Goal: Task Accomplishment & Management: Complete application form

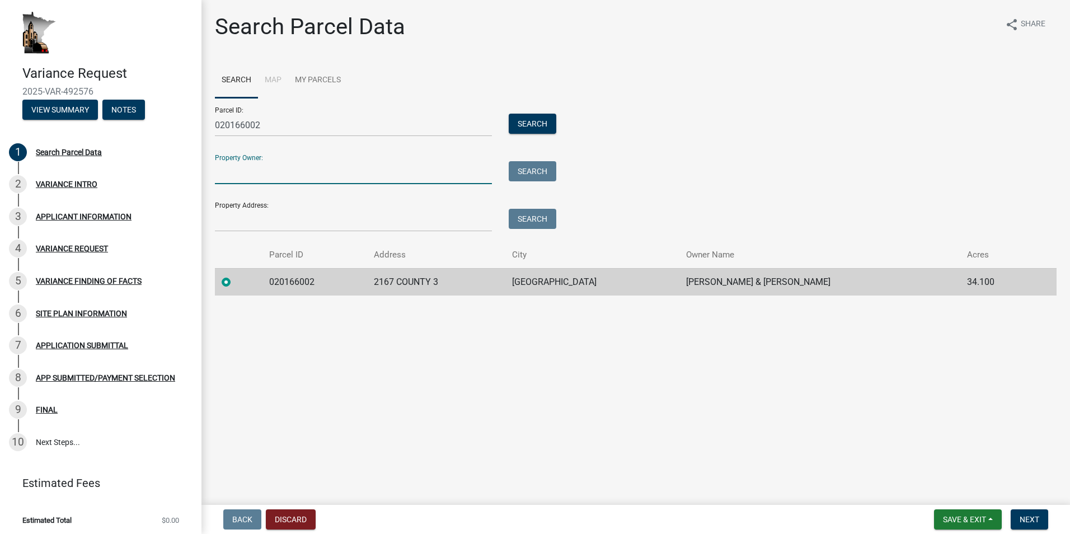
click at [287, 168] on input "Property Owner:" at bounding box center [353, 172] width 277 height 23
click at [283, 175] on input "Property Owner:" at bounding box center [353, 172] width 277 height 23
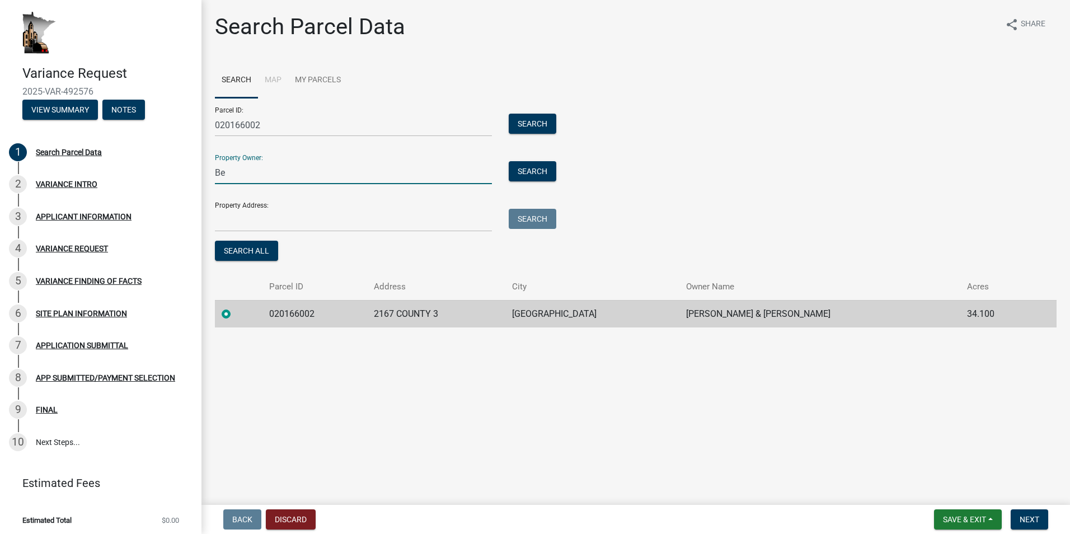
type input "B"
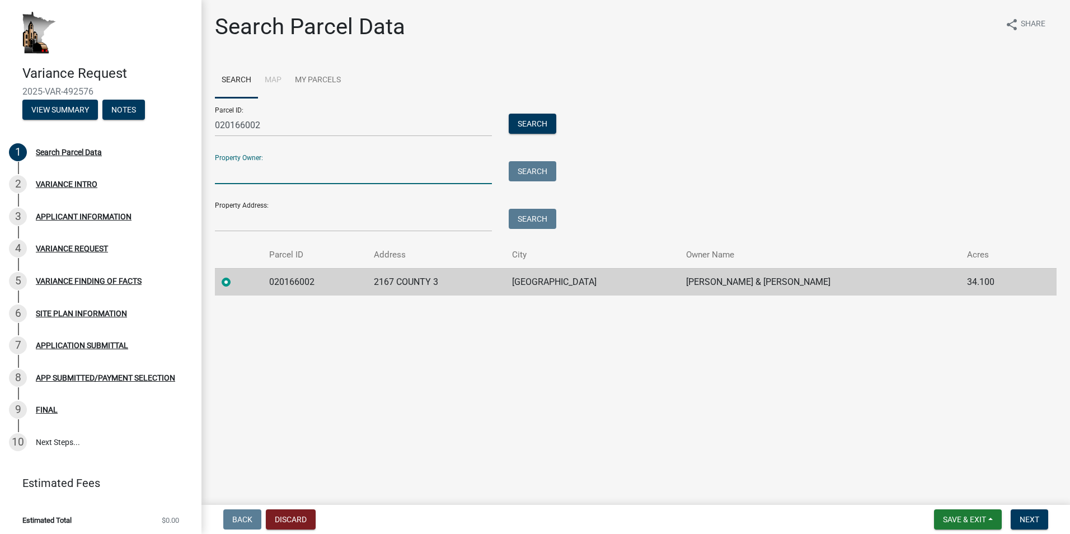
click at [752, 190] on div "Parcel ID: 020166002 Search Property Owner: Search Property Address: Search" at bounding box center [636, 165] width 842 height 134
click at [1025, 524] on span "Next" at bounding box center [1030, 519] width 20 height 9
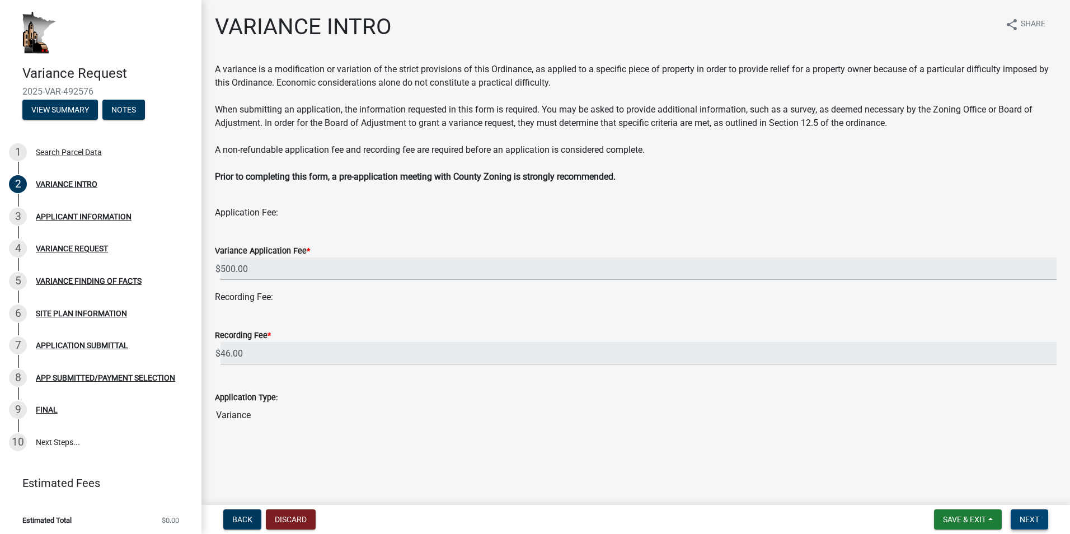
click at [1032, 518] on span "Next" at bounding box center [1030, 519] width 20 height 9
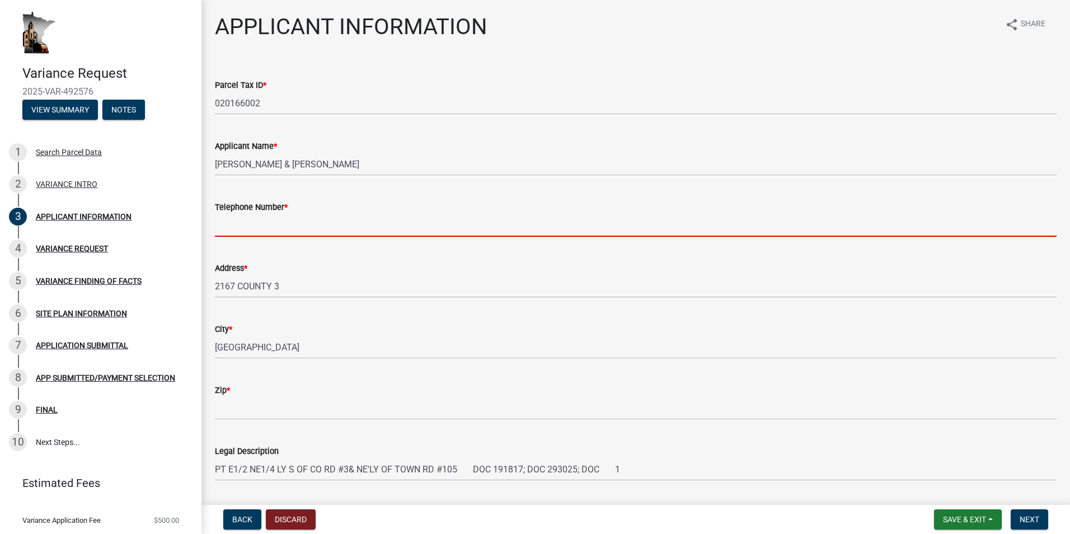
drag, startPoint x: 243, startPoint y: 223, endPoint x: 284, endPoint y: 229, distance: 41.4
click at [243, 223] on input "Telephone Number *" at bounding box center [636, 225] width 842 height 23
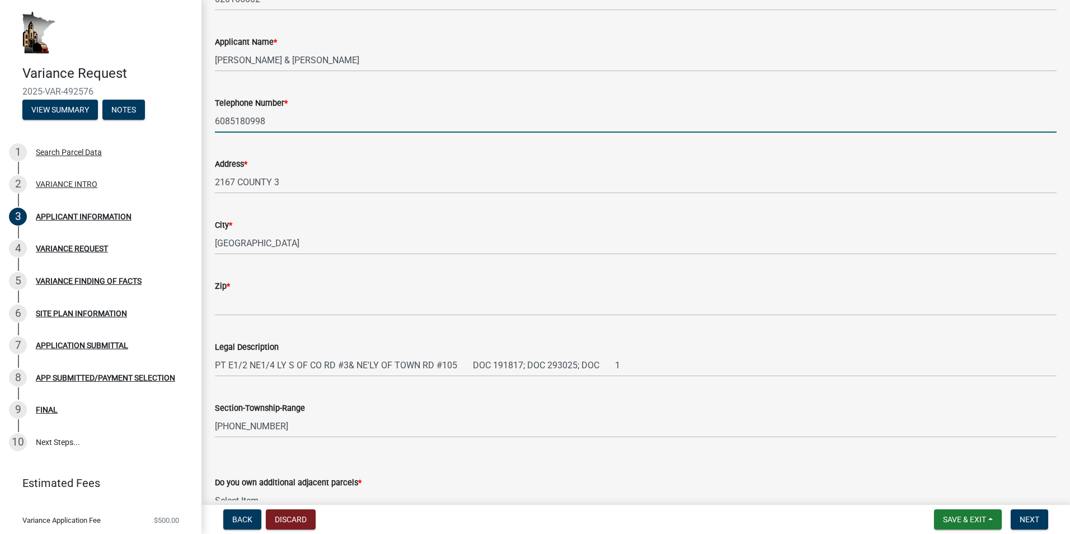
scroll to position [112, 0]
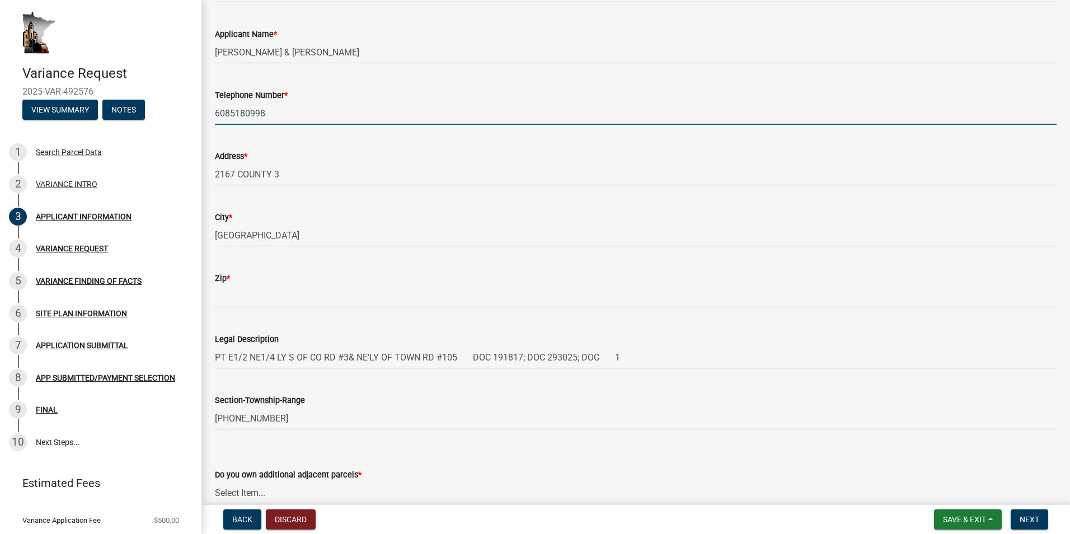
type input "6085180998"
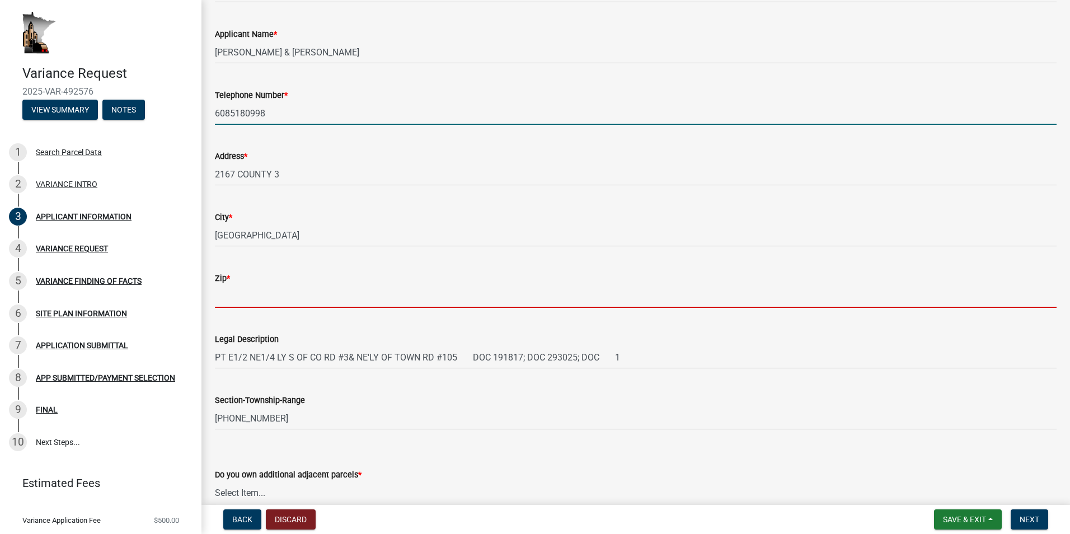
drag, startPoint x: 320, startPoint y: 296, endPoint x: 345, endPoint y: 284, distance: 27.6
click at [320, 296] on input "Zip *" at bounding box center [636, 296] width 842 height 23
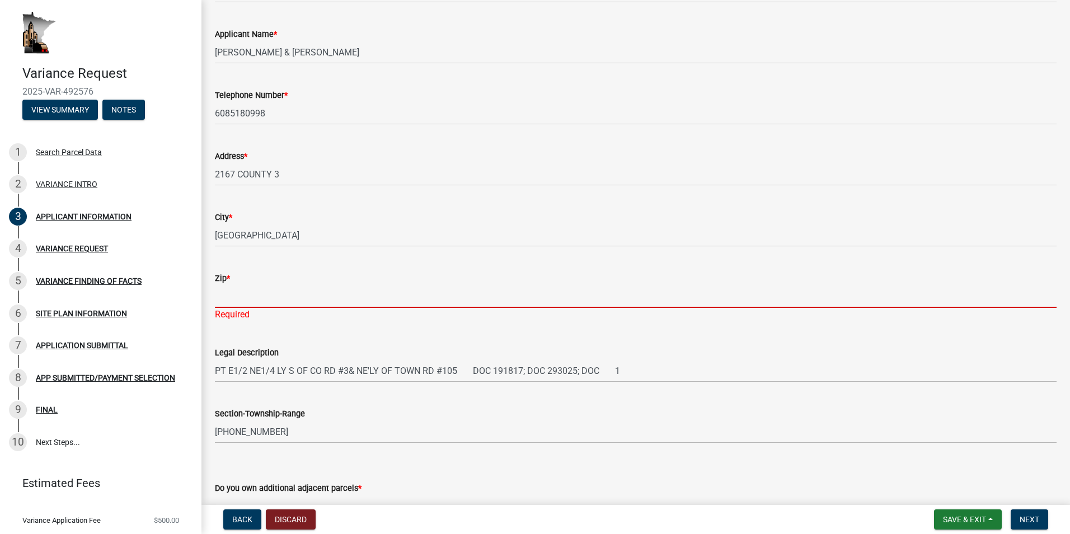
click at [301, 296] on input "Zip *" at bounding box center [636, 296] width 842 height 23
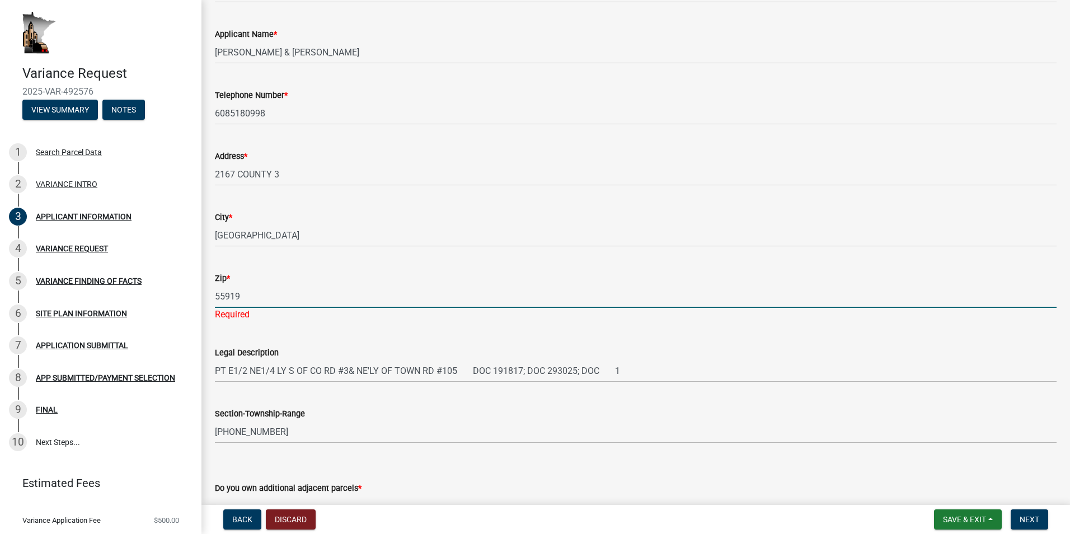
type input "55919"
click at [309, 327] on wm-data-entity-input-list "Parcel Tax ID * 020166002 Applicant Name * [PERSON_NAME] & [PERSON_NAME] Teleph…" at bounding box center [636, 489] width 842 height 1077
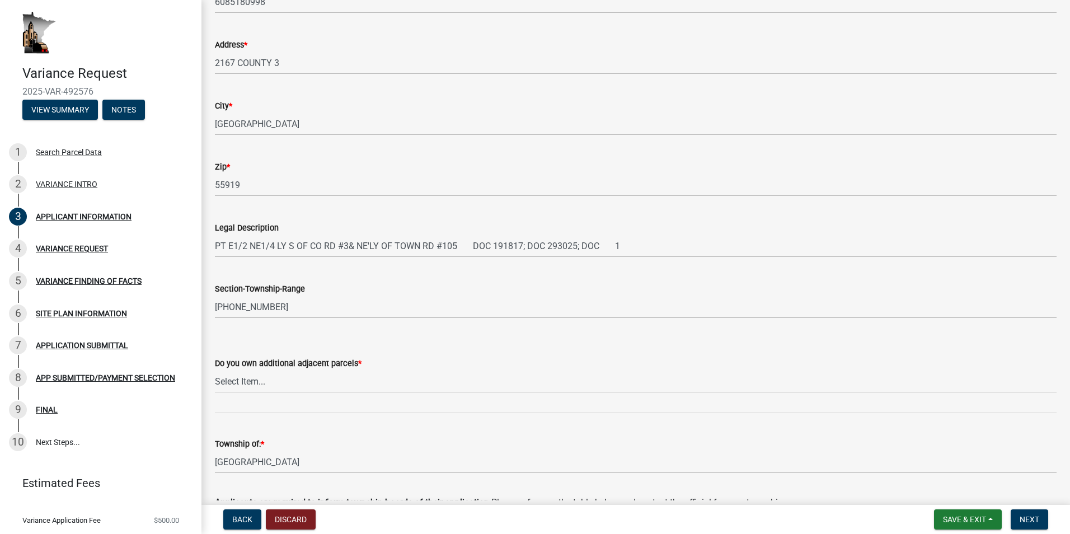
scroll to position [280, 0]
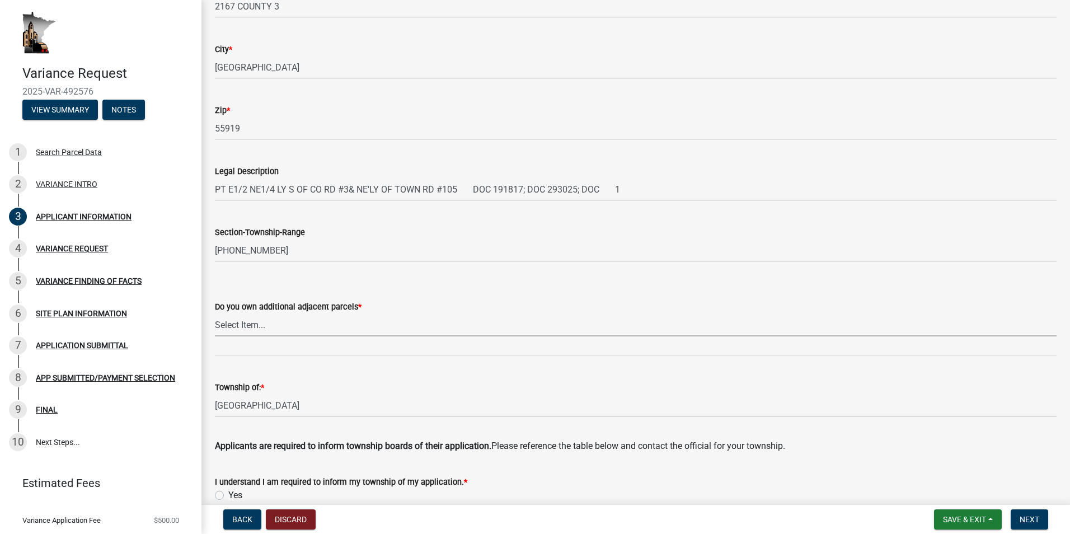
click at [363, 326] on select "Select Item... Yes No" at bounding box center [636, 324] width 842 height 23
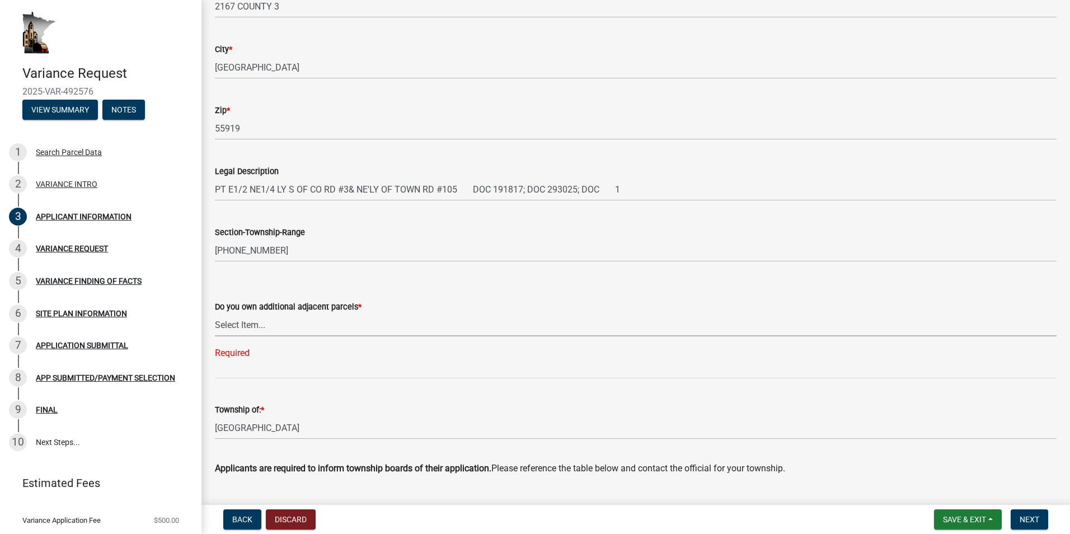
click at [264, 324] on select "Select Item... Yes No" at bounding box center [636, 324] width 842 height 23
click at [215, 313] on select "Select Item... Yes No" at bounding box center [636, 324] width 842 height 23
select select "74fadf94-a0d3-49f1-8630-1325ab1771d6"
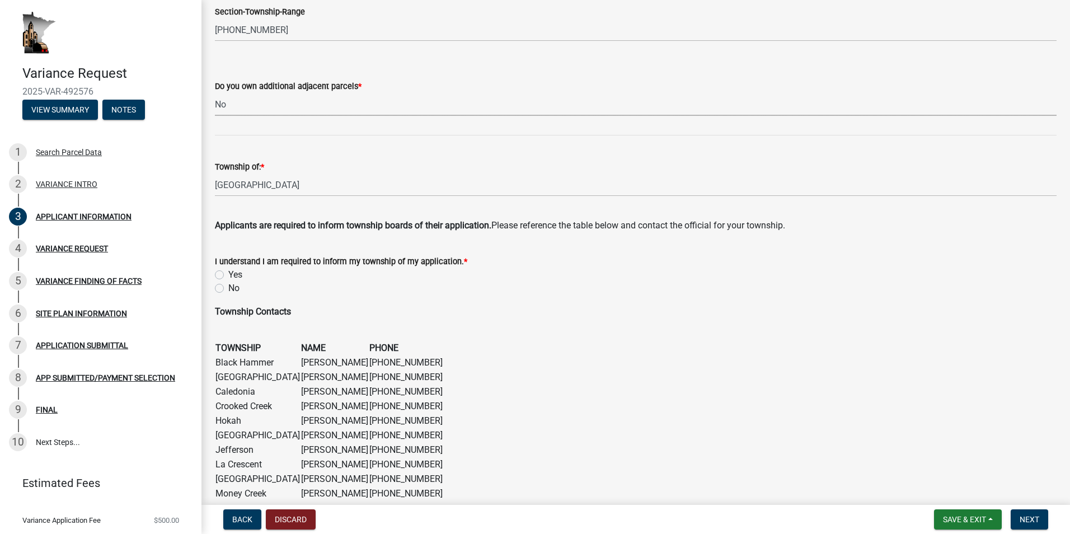
scroll to position [504, 0]
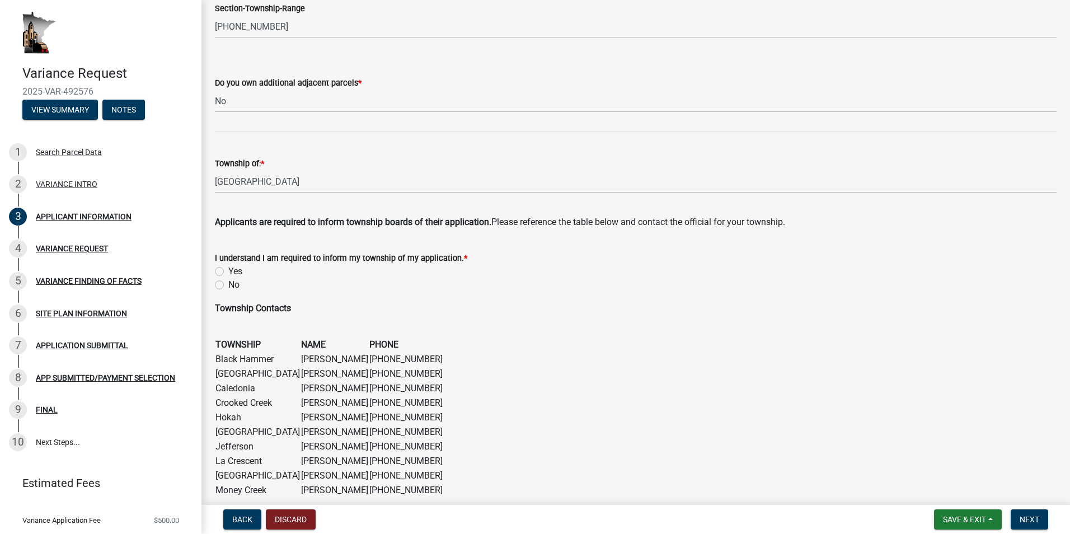
click at [228, 270] on label "Yes" at bounding box center [235, 271] width 14 height 13
click at [228, 270] on input "Yes" at bounding box center [231, 268] width 7 height 7
radio input "true"
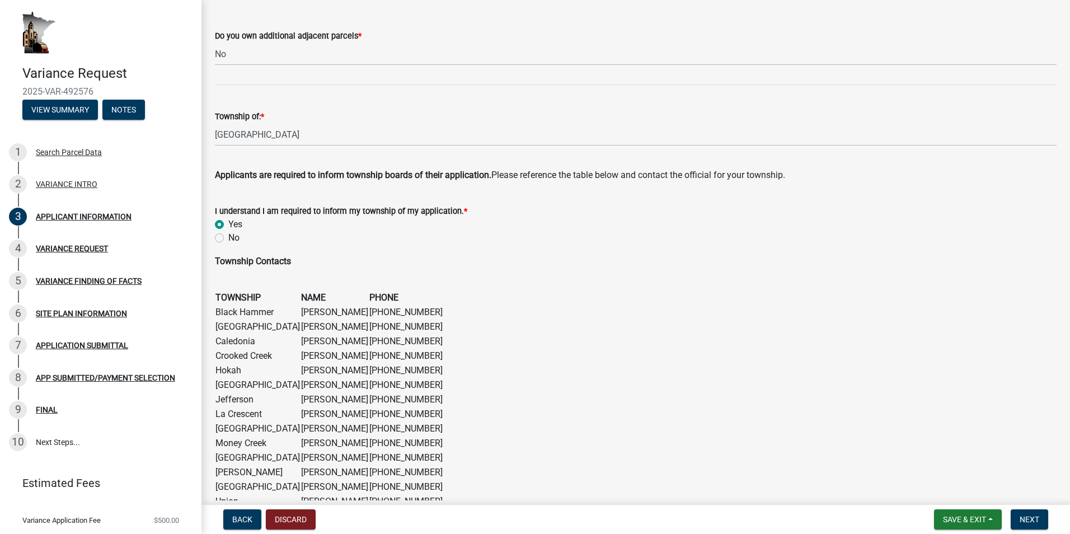
scroll to position [558, 0]
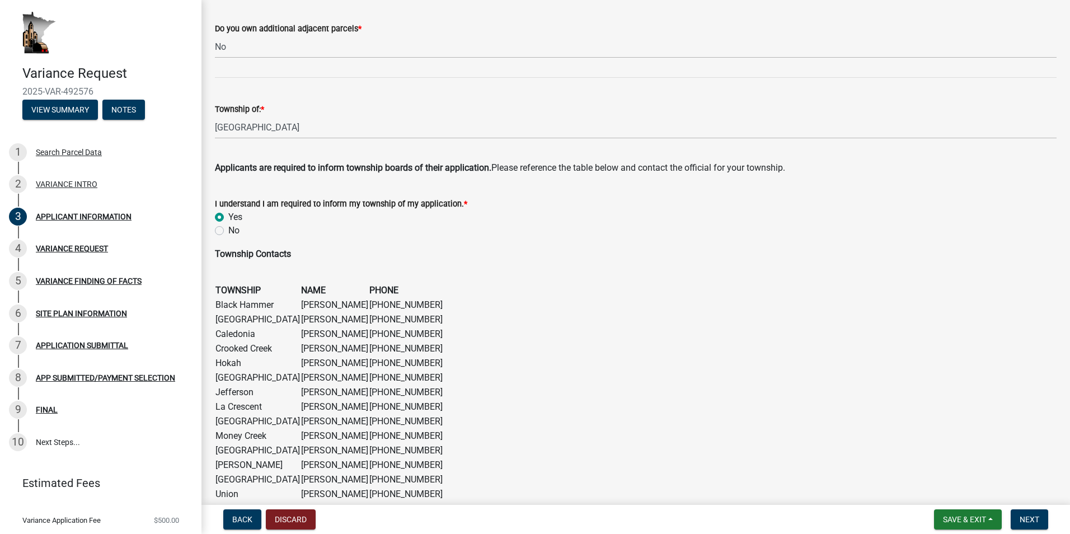
drag, startPoint x: 213, startPoint y: 319, endPoint x: 437, endPoint y: 316, distance: 223.3
click at [437, 316] on div "Township Contacts TOWNSHIP NAME PHONE Black Hammer [PERSON_NAME] [PHONE_NUMBER]…" at bounding box center [636, 403] width 859 height 312
drag, startPoint x: 437, startPoint y: 316, endPoint x: 449, endPoint y: 317, distance: 12.9
click at [449, 317] on figure "TOWNSHIP NAME PHONE Black Hammer [PERSON_NAME] [PHONE_NUMBER] [GEOGRAPHIC_DATA]…" at bounding box center [636, 421] width 842 height 276
drag, startPoint x: 433, startPoint y: 315, endPoint x: 209, endPoint y: 328, distance: 224.3
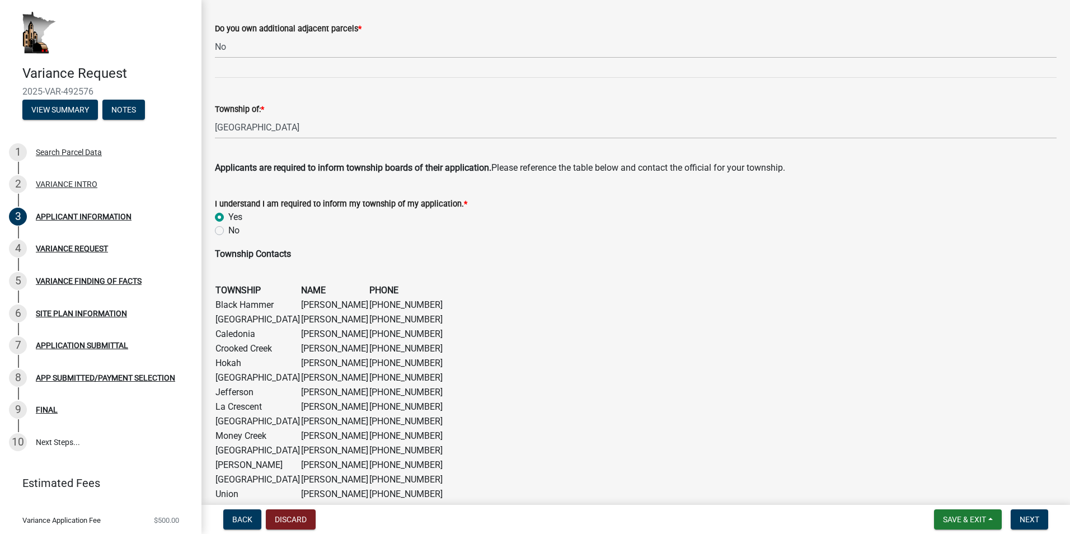
click at [209, 328] on div "Township Contacts TOWNSHIP NAME PHONE Black Hammer [PERSON_NAME] [PHONE_NUMBER]…" at bounding box center [636, 403] width 859 height 312
click at [647, 336] on figure "TOWNSHIP NAME PHONE Black Hammer [PERSON_NAME] [PHONE_NUMBER] [GEOGRAPHIC_DATA]…" at bounding box center [636, 421] width 842 height 276
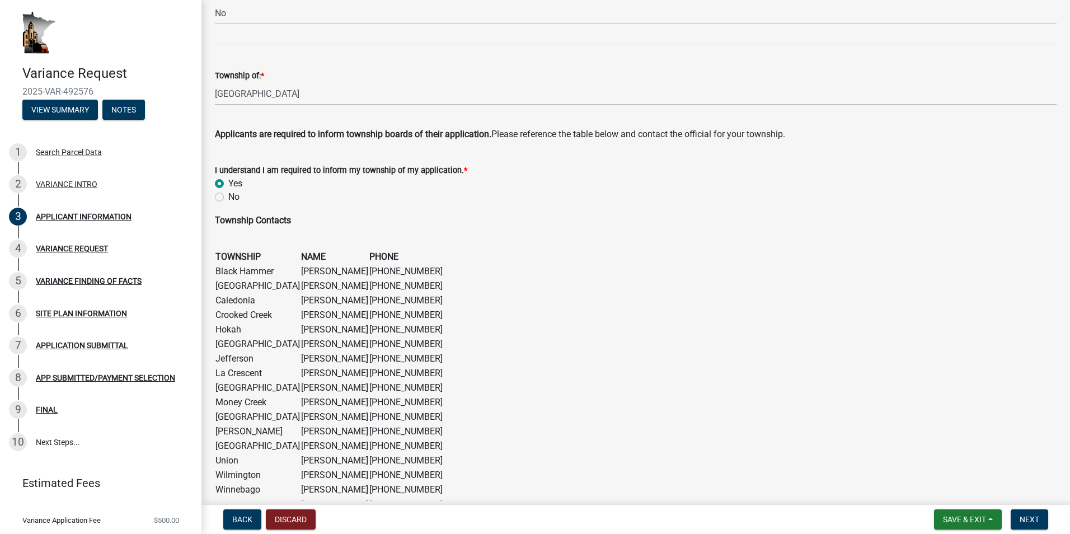
scroll to position [670, 0]
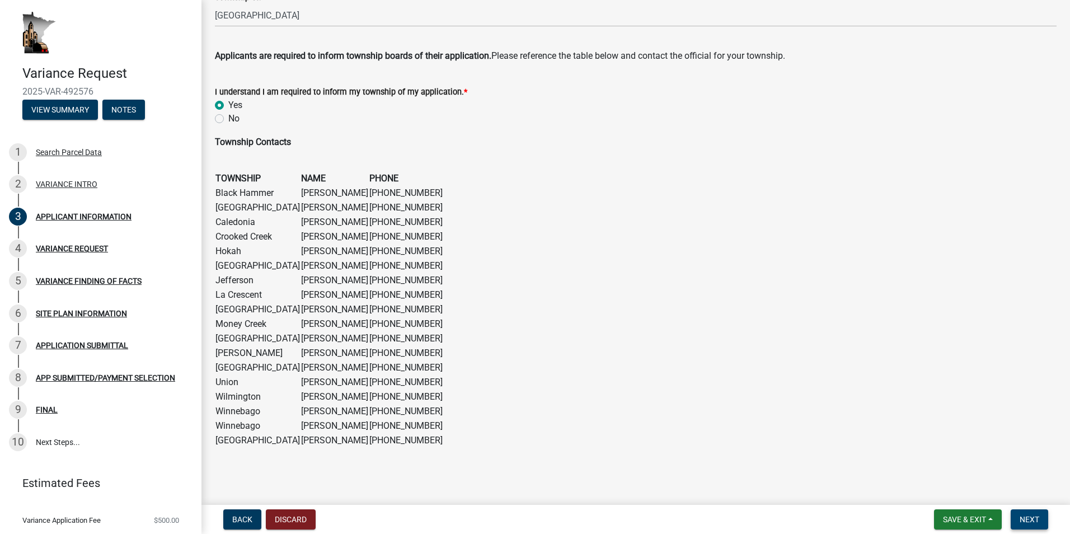
click at [1015, 518] on button "Next" at bounding box center [1030, 519] width 38 height 20
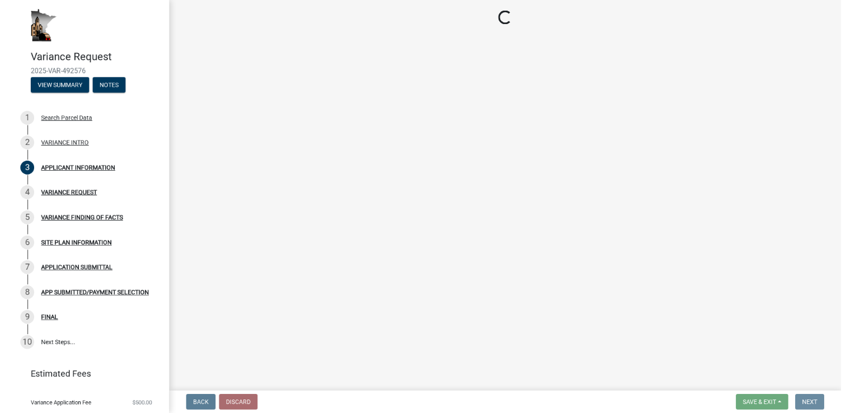
scroll to position [0, 0]
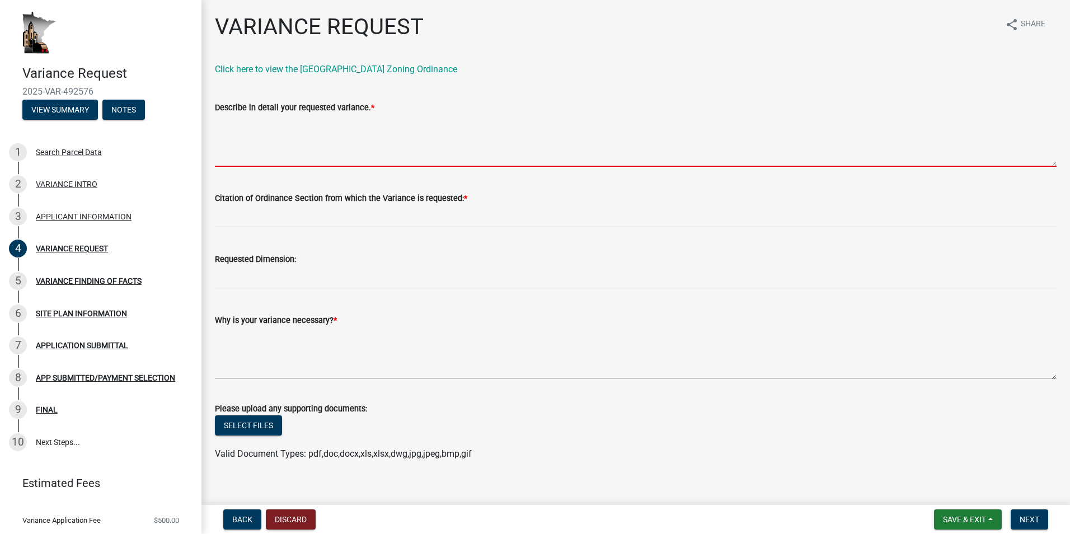
click at [376, 151] on textarea "Describe in detail your requested variance. *" at bounding box center [636, 140] width 842 height 53
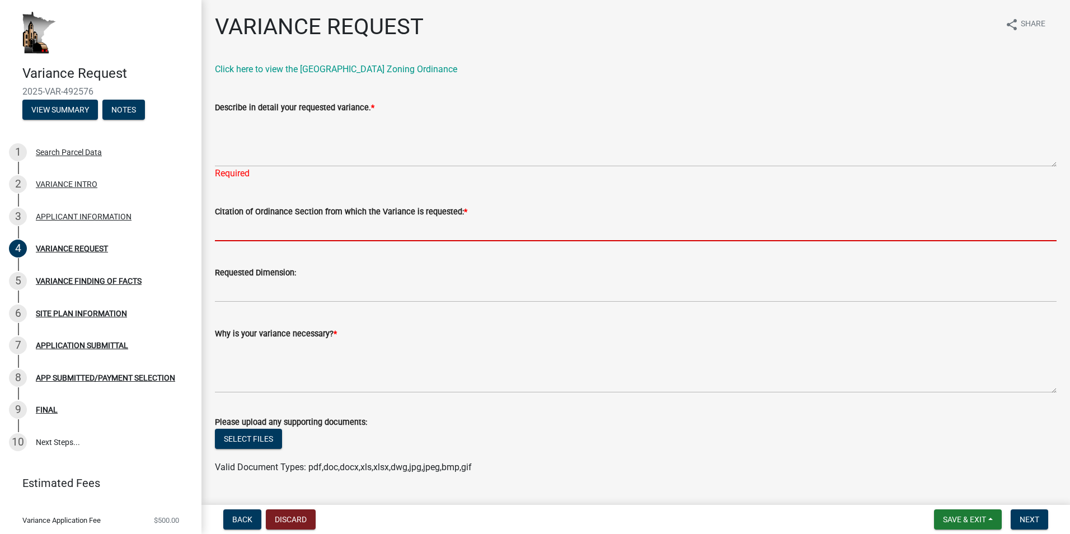
click at [332, 225] on input "Citation of Ordinance Section from which the Variance is requested: *" at bounding box center [636, 229] width 842 height 23
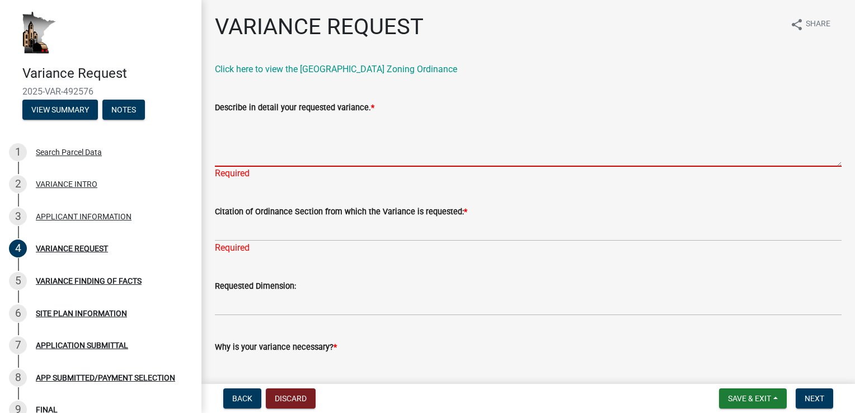
drag, startPoint x: 259, startPoint y: 154, endPoint x: 282, endPoint y: 140, distance: 26.7
click at [259, 154] on textarea "Describe in detail your requested variance. *" at bounding box center [528, 140] width 627 height 53
click at [284, 148] on textarea "Describe in detail your requested variance. *" at bounding box center [528, 140] width 627 height 53
drag, startPoint x: 273, startPoint y: 135, endPoint x: 302, endPoint y: 138, distance: 29.2
click at [273, 135] on textarea "Describe in detail your requested variance. *" at bounding box center [528, 140] width 627 height 53
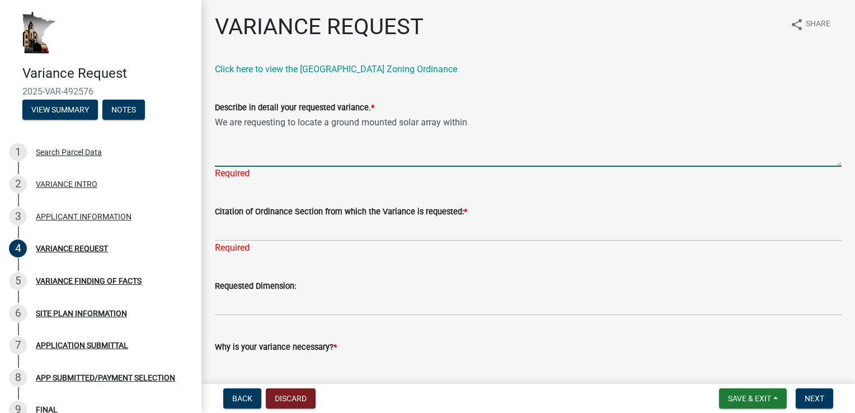
click at [487, 124] on textarea "We are requesting to locate a ground mounted solar array within" at bounding box center [528, 140] width 627 height 53
click at [499, 125] on textarea "We are requesting to locate a ground mounted solar array within" at bounding box center [528, 140] width 627 height 53
click at [506, 124] on textarea "We are requesting to locate a ground mounted solar array within" at bounding box center [528, 140] width 627 height 53
type textarea "We are requesting to locate a ground mounted solar array within the [GEOGRAPHIC…"
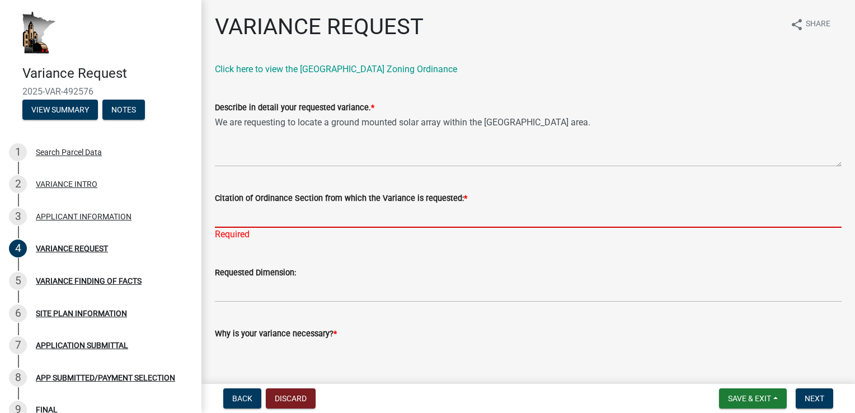
click at [281, 216] on input "Citation of Ordinance Section from which the Variance is requested: *" at bounding box center [528, 216] width 627 height 23
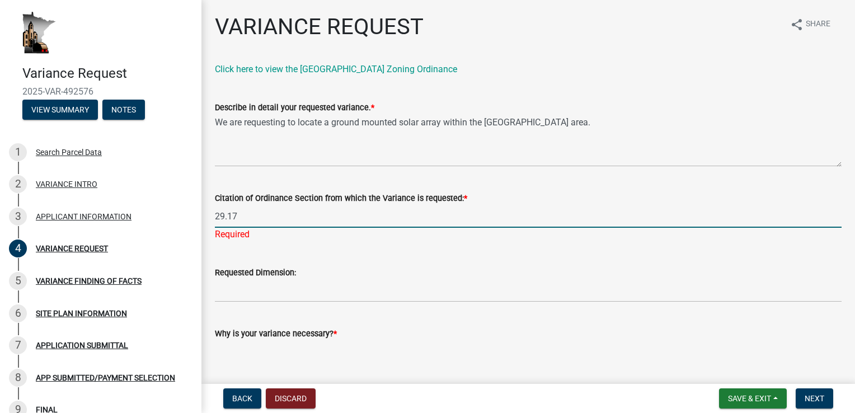
type input "29.17"
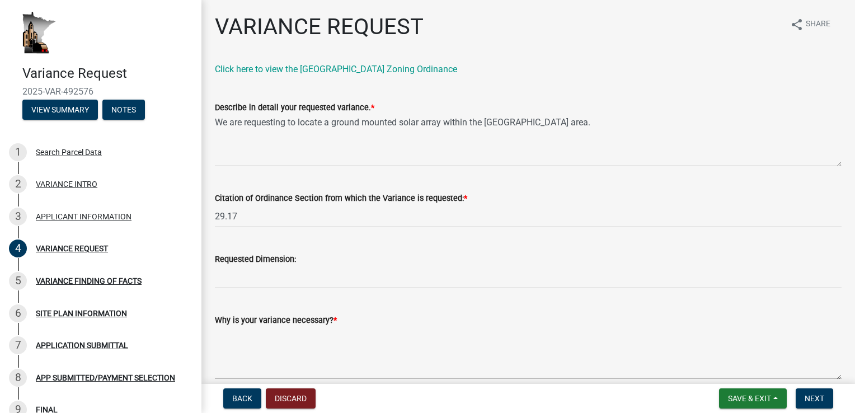
click at [375, 180] on div "Citation of Ordinance Section from which the Variance is requested: * 29.17" at bounding box center [528, 202] width 627 height 52
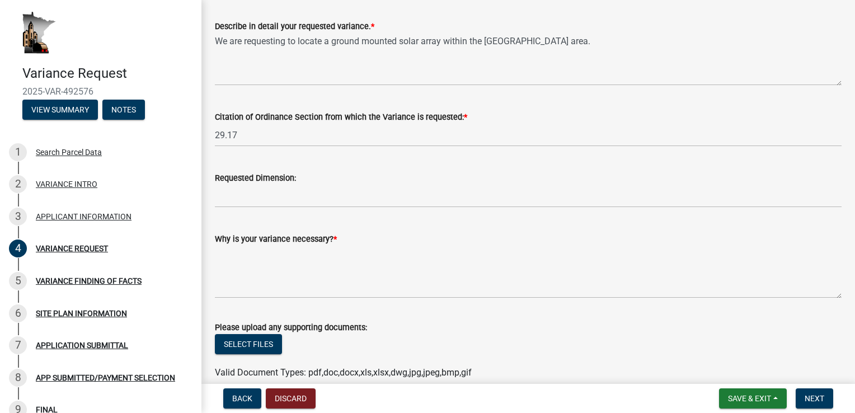
scroll to position [78, 0]
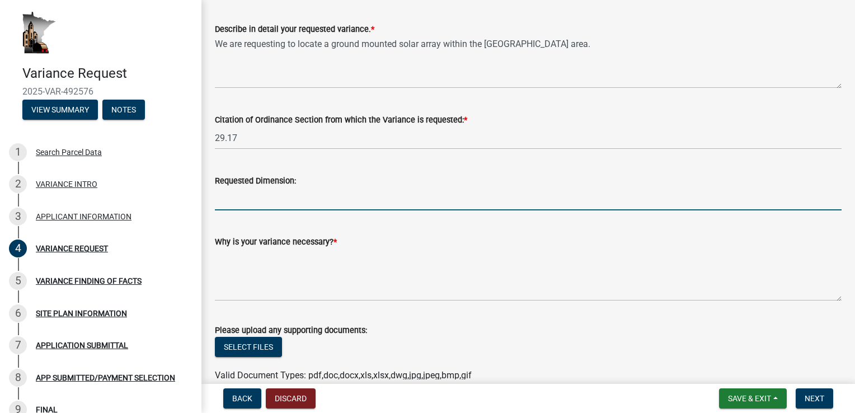
click at [285, 191] on input "Requested Dimension:" at bounding box center [528, 199] width 627 height 23
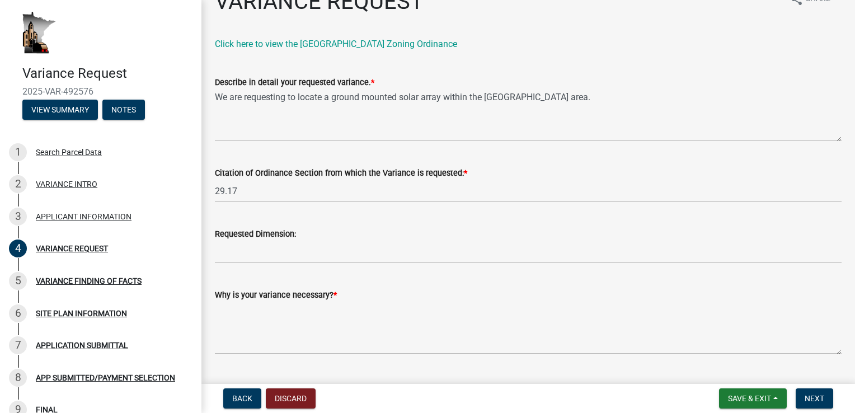
scroll to position [22, 0]
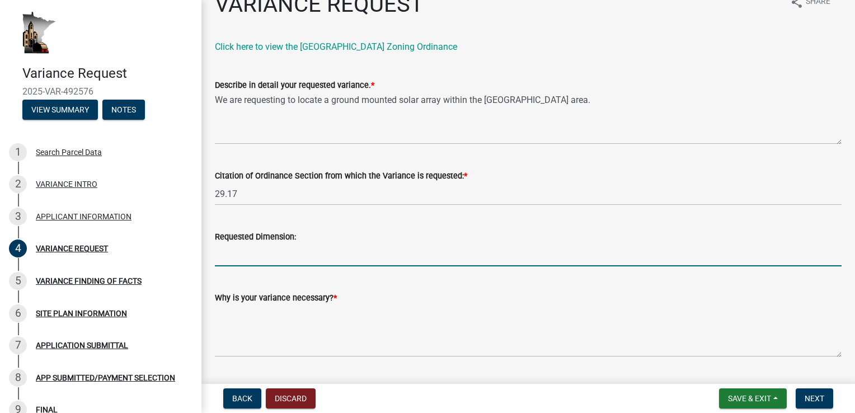
click at [287, 254] on input "Requested Dimension:" at bounding box center [528, 254] width 627 height 23
click at [275, 252] on input "Requested Dimension:" at bounding box center [528, 254] width 627 height 23
click at [440, 259] on input "Requested Dimension:" at bounding box center [528, 254] width 627 height 23
type input "Array 1: 56.9ft x 12.52ft Array 2: 49.4ft x 12.52ft"
click at [437, 275] on div "Why is your variance necessary? *" at bounding box center [528, 316] width 627 height 82
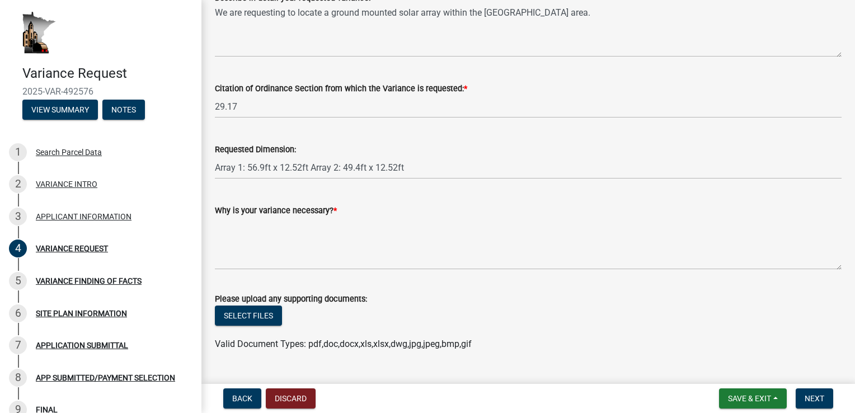
scroll to position [134, 0]
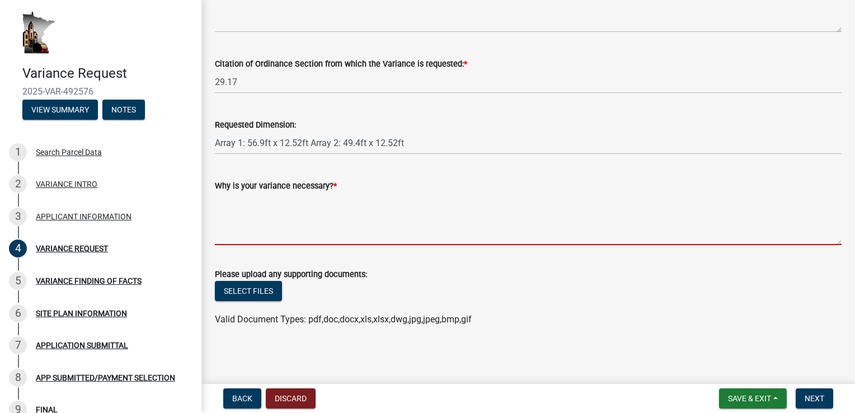
click at [306, 222] on textarea "Why is your variance necessary? *" at bounding box center [528, 219] width 627 height 53
click at [331, 207] on textarea "Why is your variance necessary? *" at bounding box center [528, 219] width 627 height 53
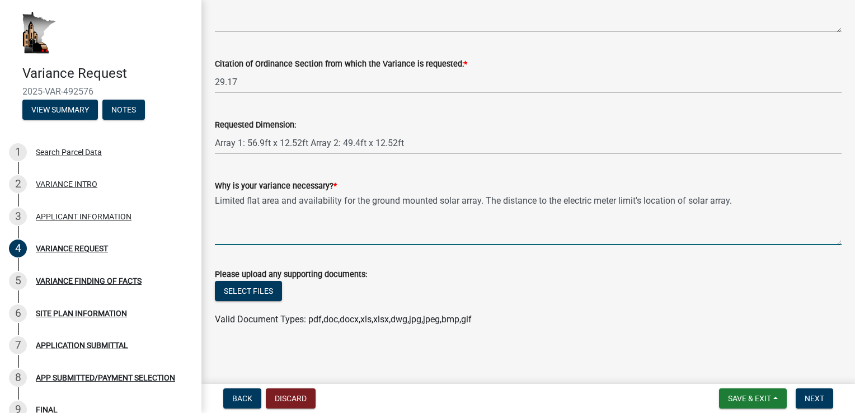
drag, startPoint x: 600, startPoint y: 213, endPoint x: 676, endPoint y: 215, distance: 76.2
click at [600, 213] on textarea "Limited flat area and availability for the ground mounted solar array. The dist…" at bounding box center [528, 219] width 627 height 53
click at [802, 200] on textarea "Limited flat area and availability for the ground mounted solar array. The dist…" at bounding box center [528, 219] width 627 height 53
click at [690, 204] on textarea "Limited flat area and availability for the ground mounted solar array. The dist…" at bounding box center [528, 219] width 627 height 53
click at [706, 227] on textarea "Limited flat area and availability for the ground mounted solar array. The dist…" at bounding box center [528, 219] width 627 height 53
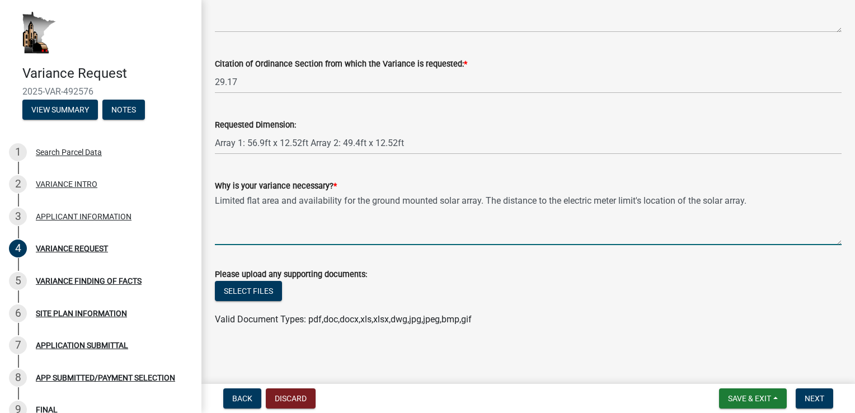
type textarea "Limited flat area and availability for the ground mounted solar array. The dist…"
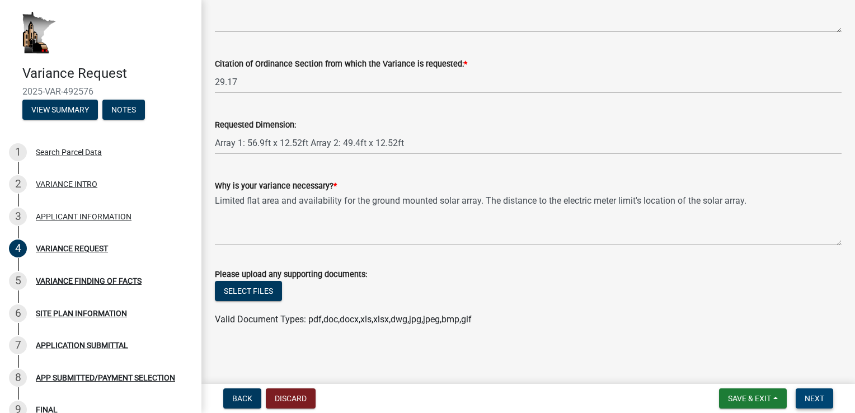
click at [828, 404] on button "Next" at bounding box center [815, 398] width 38 height 20
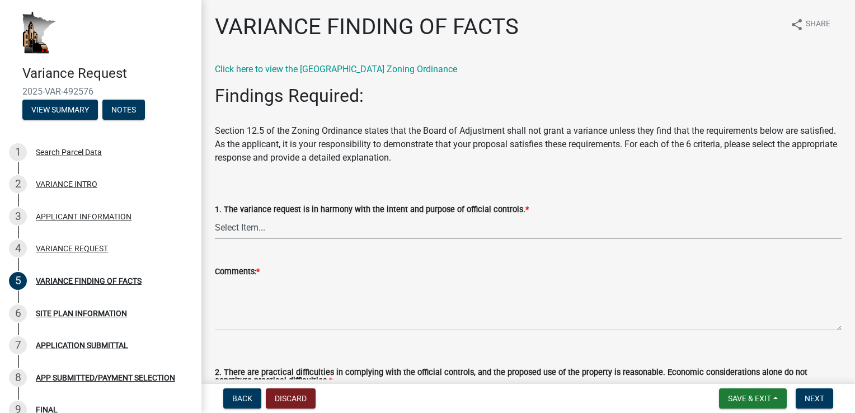
click at [361, 227] on select "Select Item... Yes No" at bounding box center [528, 227] width 627 height 23
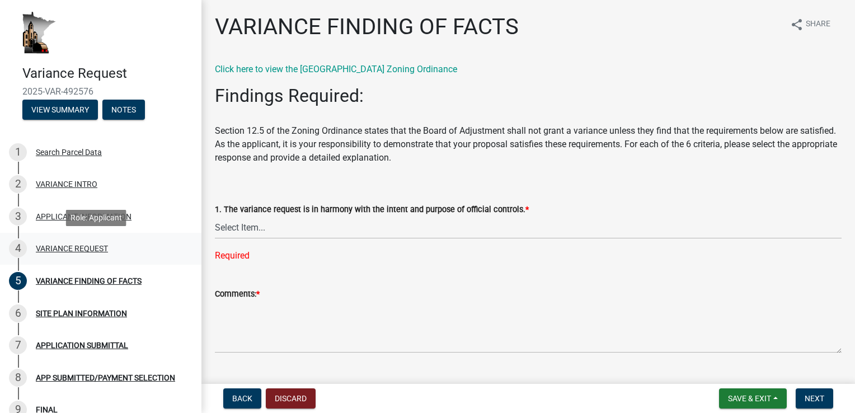
click at [96, 252] on div "VARIANCE REQUEST" at bounding box center [72, 249] width 72 height 8
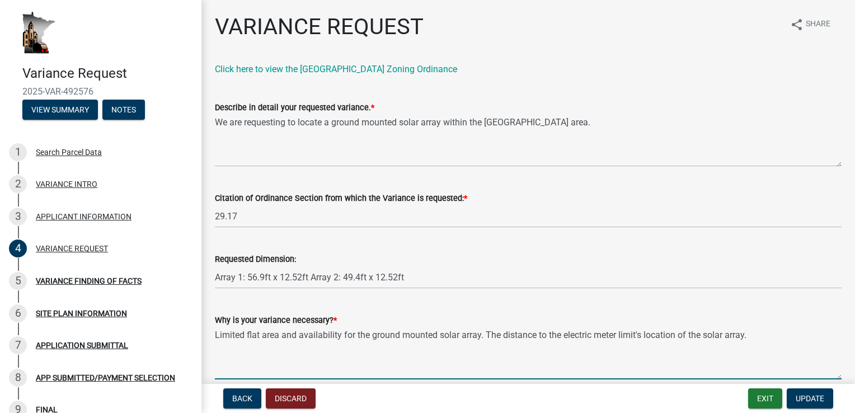
click at [752, 334] on textarea "Limited flat area and availability for the ground mounted solar array. The dist…" at bounding box center [528, 353] width 627 height 53
drag, startPoint x: 746, startPoint y: 337, endPoint x: 488, endPoint y: 337, distance: 258.6
click at [488, 337] on textarea "Limited flat area and availability for the ground mounted solar array. The dist…" at bounding box center [528, 353] width 627 height 53
click at [575, 347] on textarea "Limited flat area and availability for the ground mounted solar array." at bounding box center [528, 353] width 627 height 53
click at [524, 330] on textarea "Limited flat area and availability for the ground mounted solar array." at bounding box center [528, 353] width 627 height 53
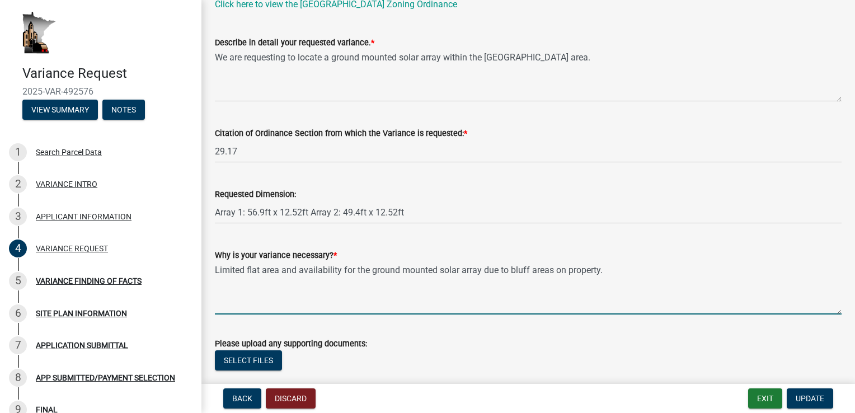
scroll to position [112, 0]
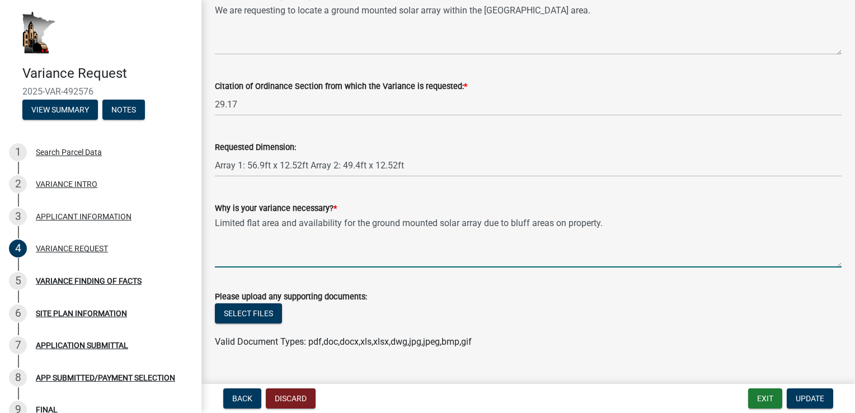
type textarea "Limited flat area and availability for the ground mounted solar array due to bl…"
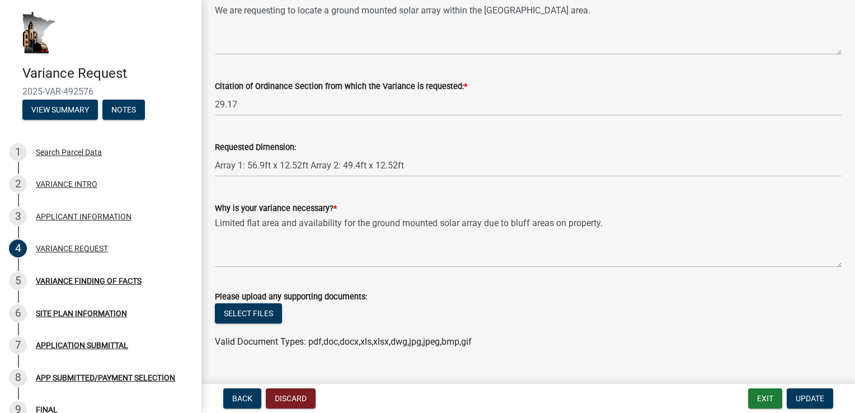
click at [595, 275] on wm-data-entity-input "Why is your variance necessary? * Limited flat area and availability for the gr…" at bounding box center [528, 231] width 627 height 91
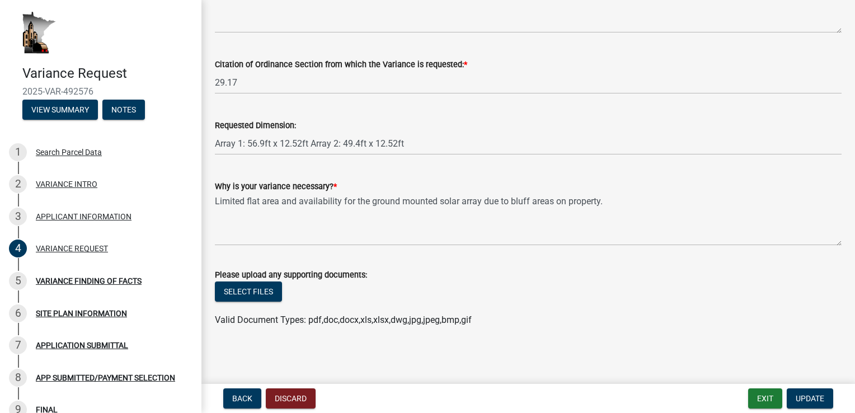
scroll to position [134, 0]
click at [813, 400] on span "Update" at bounding box center [810, 398] width 29 height 9
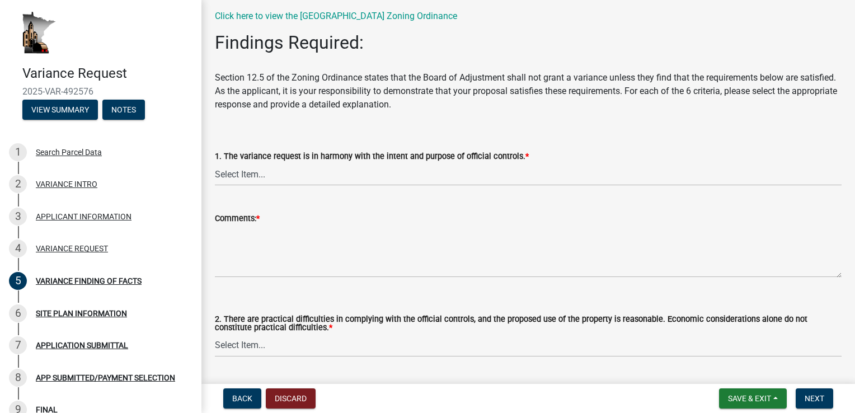
scroll to position [56, 0]
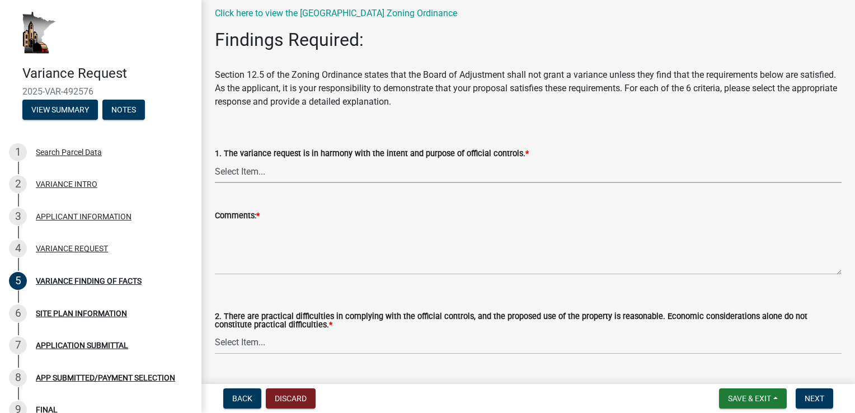
click at [419, 169] on select "Select Item... Yes No" at bounding box center [528, 171] width 627 height 23
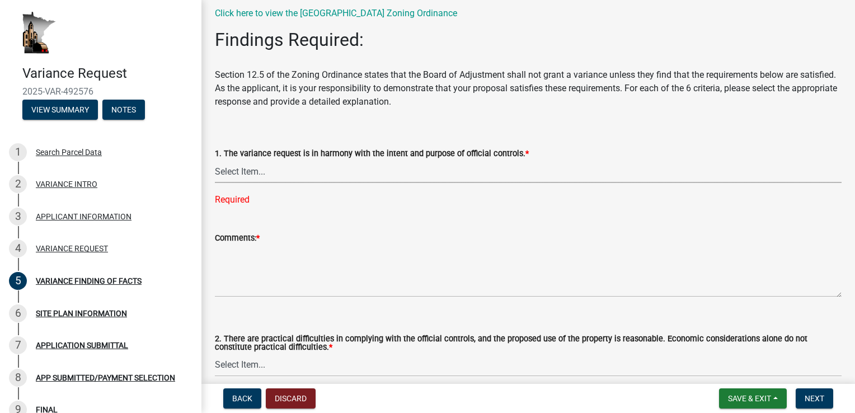
drag, startPoint x: 249, startPoint y: 171, endPoint x: 249, endPoint y: 184, distance: 12.3
click at [249, 171] on select "Select Item... Yes No" at bounding box center [528, 171] width 627 height 23
click at [215, 160] on select "Select Item... Yes No" at bounding box center [528, 171] width 627 height 23
select select "e7339e75-e3d8-4c05-91a7-bbd42707347d"
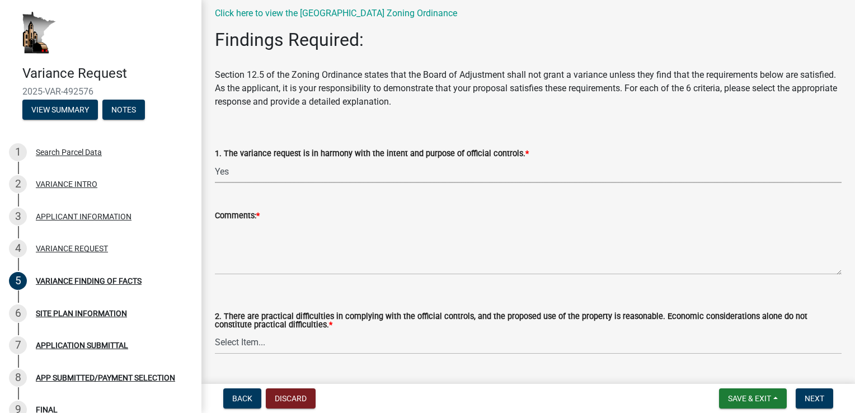
click at [300, 222] on div "Comments: *" at bounding box center [528, 215] width 627 height 13
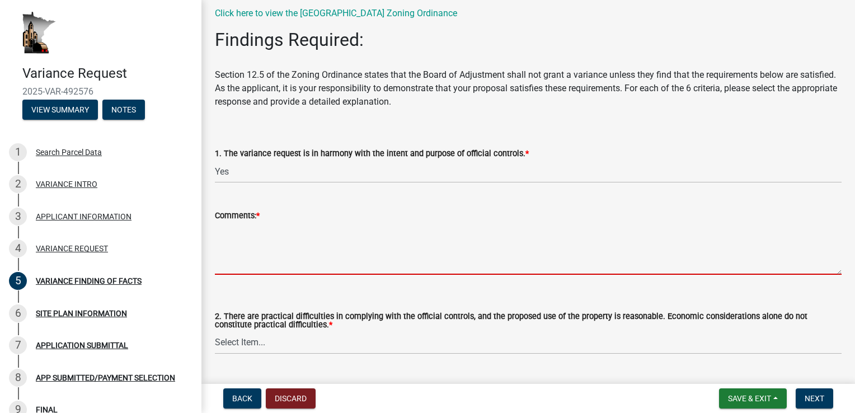
click at [280, 233] on textarea "Comments: *" at bounding box center [528, 248] width 627 height 53
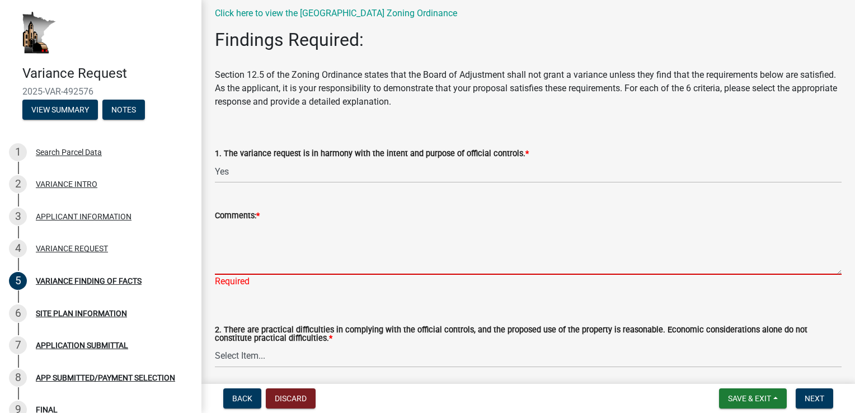
drag, startPoint x: 227, startPoint y: 238, endPoint x: 263, endPoint y: 238, distance: 35.3
click at [227, 238] on textarea "Comments: *" at bounding box center [528, 248] width 627 height 53
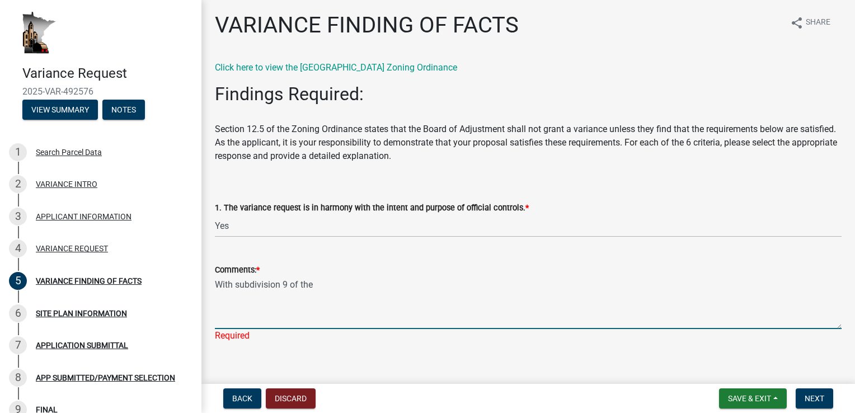
scroll to position [0, 0]
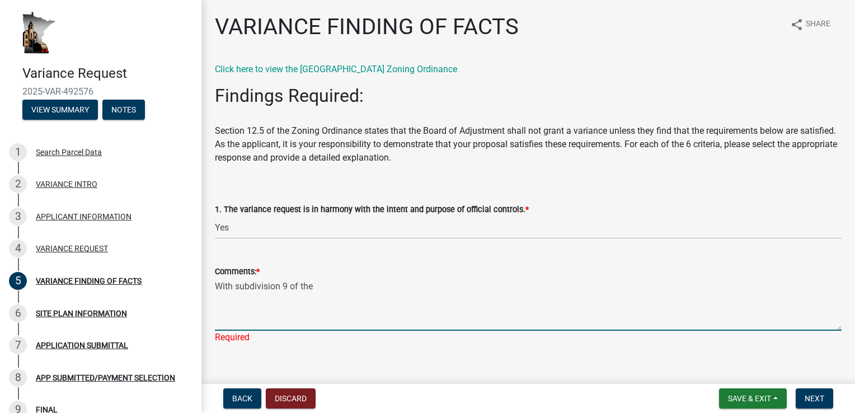
click at [339, 287] on textarea "With subdivision 9 of the" at bounding box center [528, 304] width 627 height 53
click at [374, 287] on textarea "With subdivision 9 of the purpose of the ordinances" at bounding box center [528, 304] width 627 height 53
click at [542, 280] on textarea "With subdivision 9 of the purpose of the Houston County Zoning Ordinances" at bounding box center [528, 304] width 627 height 53
click at [538, 285] on textarea "With subdivision 9 of the purpose of the Houston County Zoning Ordinances" at bounding box center [528, 304] width 627 height 53
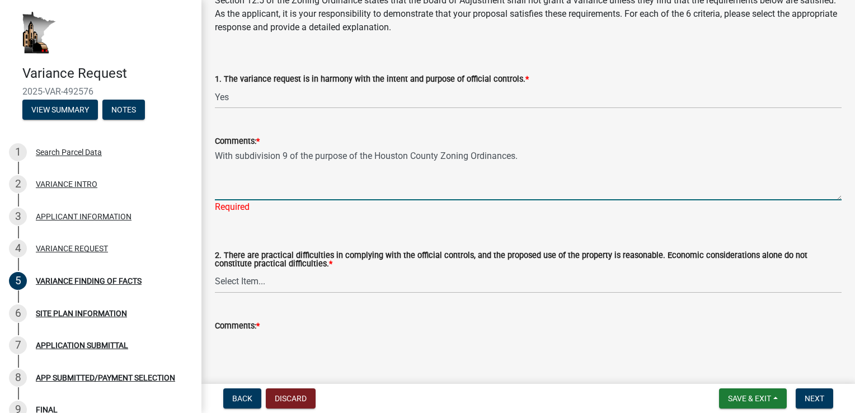
scroll to position [168, 0]
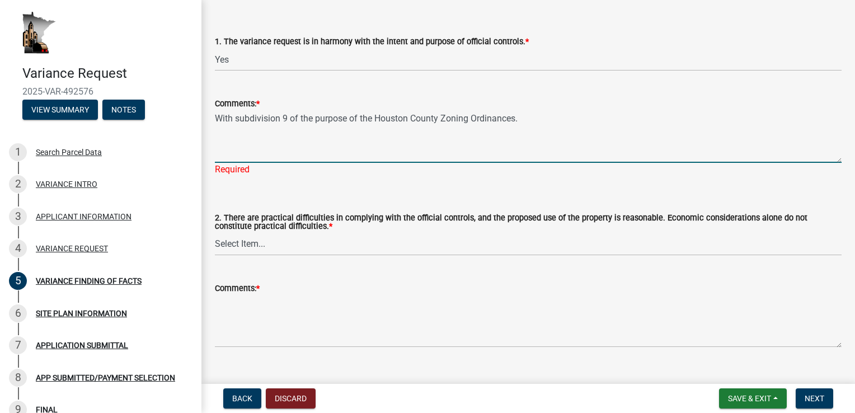
type textarea "With subdivision 9 of the purpose of the Houston County Zoning Ordinances."
click at [343, 189] on div "2. There are practical difficulties in complying with the official controls, an…" at bounding box center [528, 220] width 627 height 70
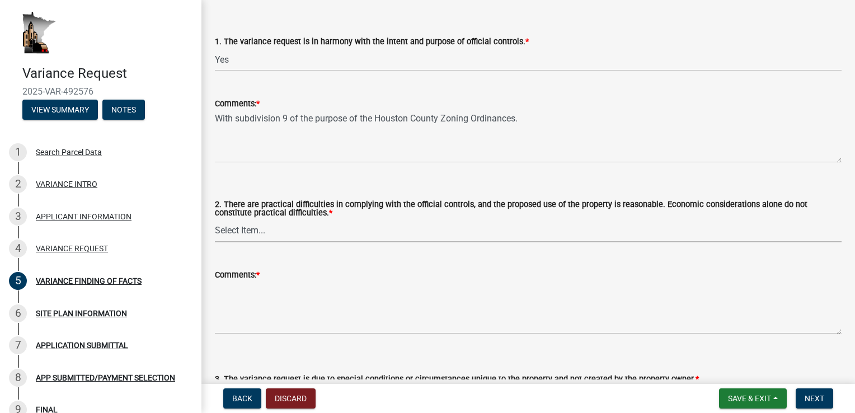
click at [282, 238] on select "Select Item... Yes No" at bounding box center [528, 230] width 627 height 23
click at [215, 219] on select "Select Item... Yes No" at bounding box center [528, 230] width 627 height 23
select select "635aecb9-93f4-4782-a4af-22c7a8086bbc"
click at [258, 270] on span "*" at bounding box center [257, 275] width 3 height 10
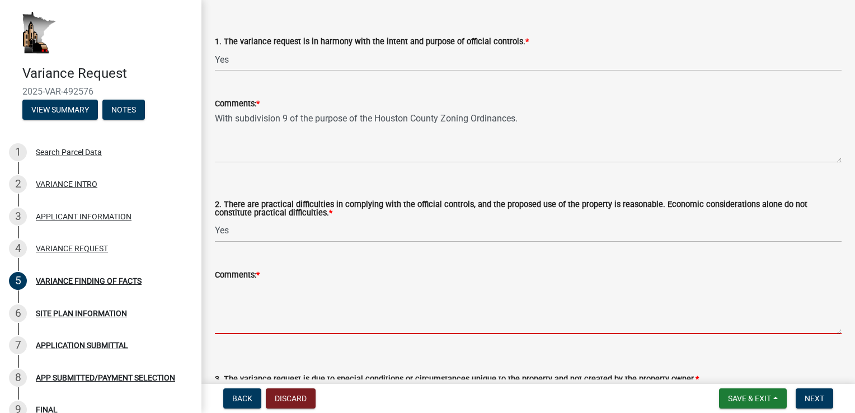
click at [258, 282] on textarea "Comments: *" at bounding box center [528, 308] width 627 height 53
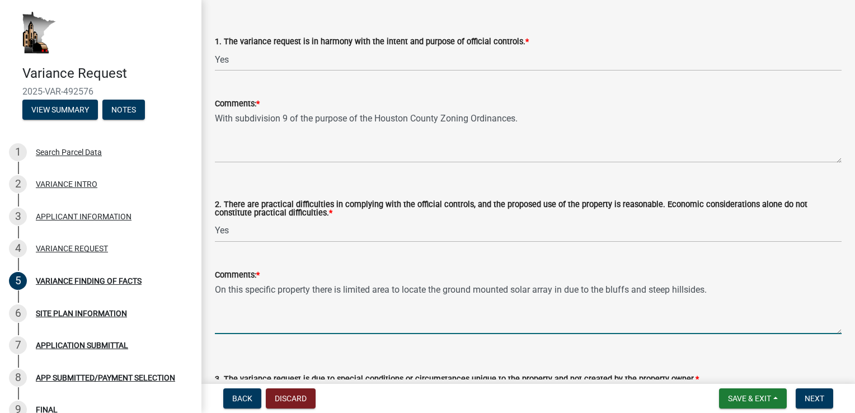
click at [402, 308] on textarea "On this specific property there is limited area to locate the ground mounted so…" at bounding box center [528, 308] width 627 height 53
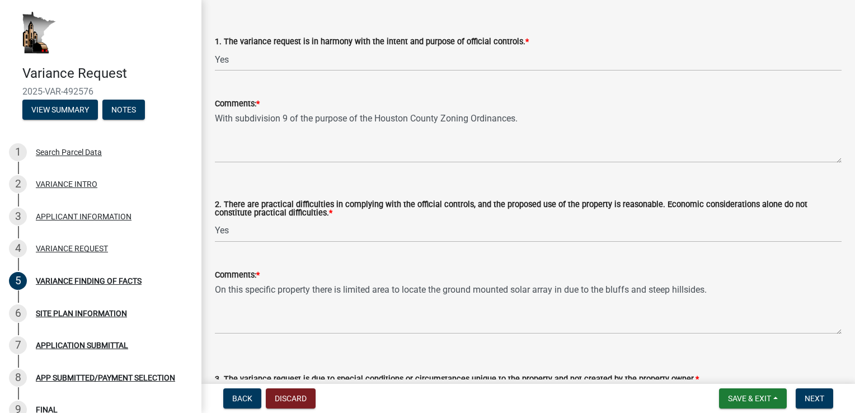
click at [438, 345] on div "3. The variance request is due to special conditions or circumstances unique to…" at bounding box center [528, 375] width 627 height 65
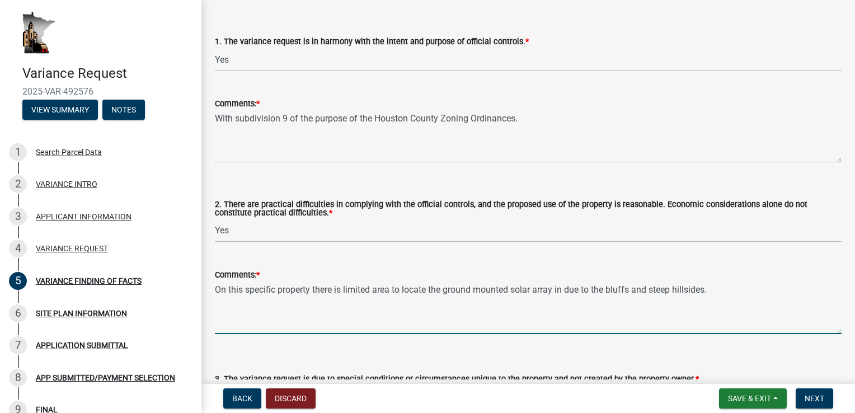
click at [564, 292] on textarea "On this specific property there is limited area to locate the ground mounted so…" at bounding box center [528, 308] width 627 height 53
click at [601, 301] on textarea "On this specific property there is limited area to locate the ground mounted so…" at bounding box center [528, 308] width 627 height 53
click at [560, 298] on textarea "On this specific property there is limited area to locate the ground mounted so…" at bounding box center [528, 308] width 627 height 53
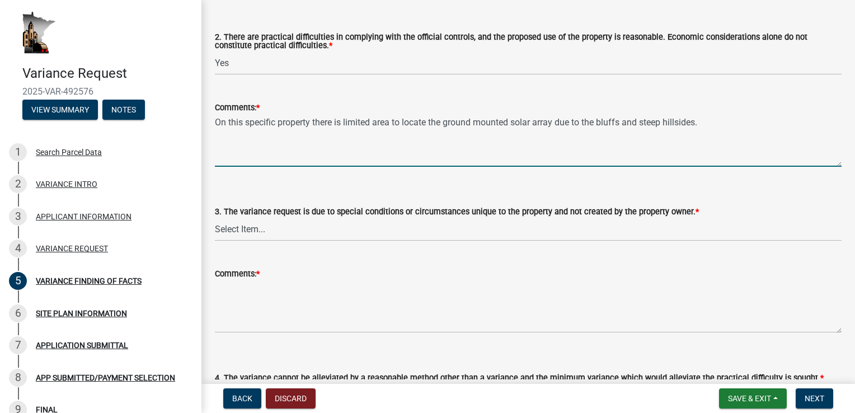
scroll to position [336, 0]
type textarea "On this specific property there is limited area to locate the ground mounted so…"
click at [349, 231] on select "Select Item... Yes No" at bounding box center [528, 229] width 627 height 23
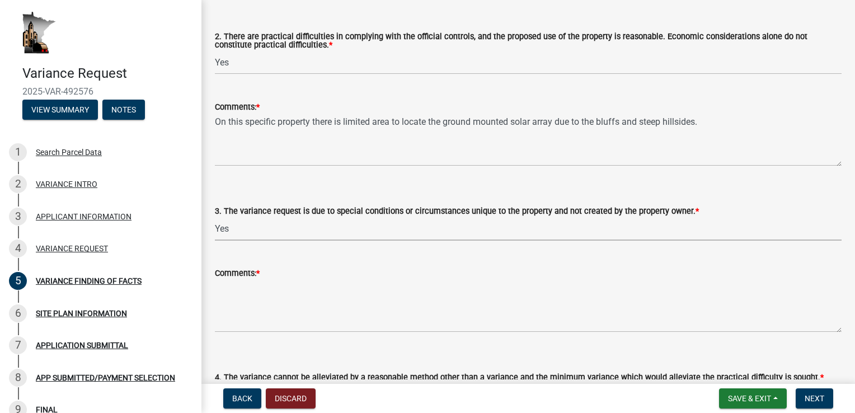
click at [215, 218] on select "Select Item... Yes No" at bounding box center [528, 229] width 627 height 23
select select "aaa485d0-d801-4d37-bb7e-2a92079090af"
click at [306, 272] on div "Comments: *" at bounding box center [528, 272] width 627 height 13
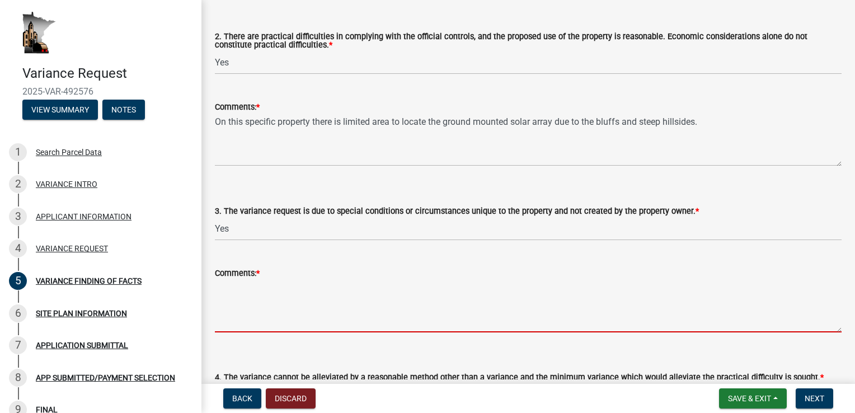
click at [313, 294] on textarea "Comments: *" at bounding box center [528, 306] width 627 height 53
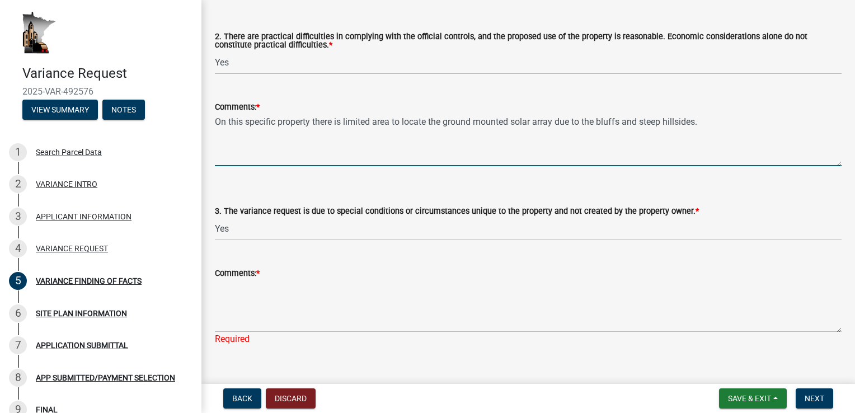
drag, startPoint x: 710, startPoint y: 119, endPoint x: 208, endPoint y: 115, distance: 501.5
click at [208, 115] on div "Comments: * On this specific property there is limited area to locate the groun…" at bounding box center [529, 126] width 644 height 82
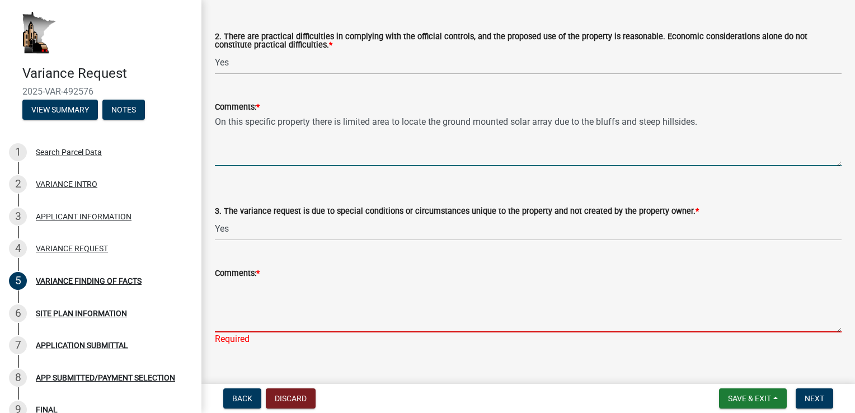
click at [254, 283] on textarea "Comments: *" at bounding box center [528, 306] width 627 height 53
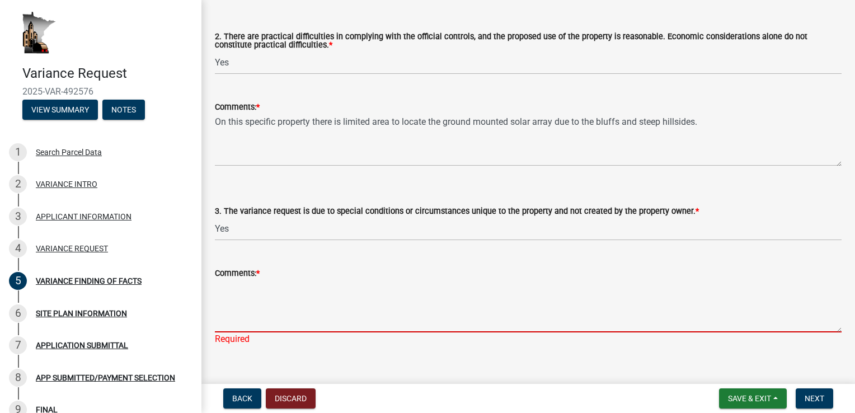
paste textarea "On this specific property there is limited area to locate the ground mounted so…"
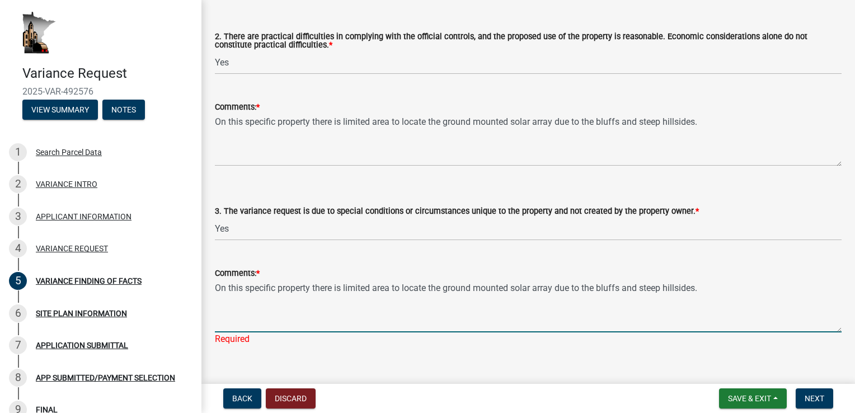
type textarea "On this specific property there is limited area to locate the ground mounted so…"
click at [358, 259] on div "Comments: * On this specific property there is limited area to locate the groun…" at bounding box center [528, 298] width 627 height 95
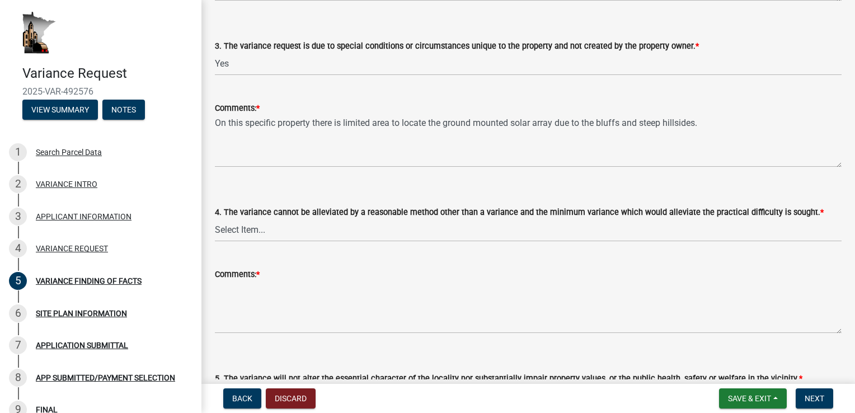
scroll to position [504, 0]
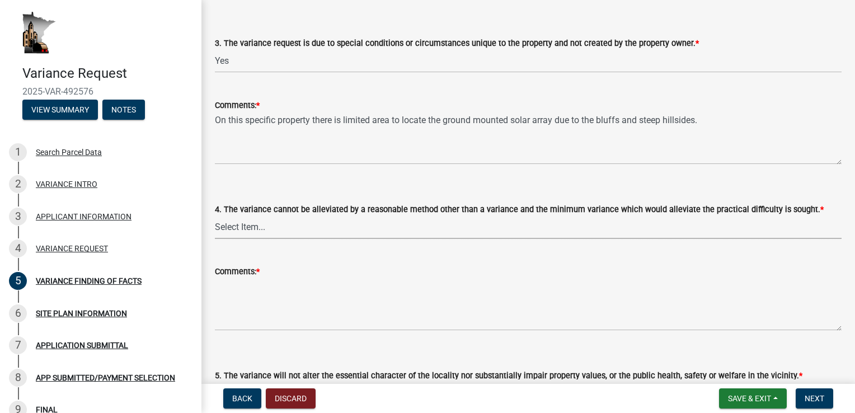
click at [255, 228] on select "Select Item... Yes No" at bounding box center [528, 227] width 627 height 23
click at [215, 216] on select "Select Item... Yes No" at bounding box center [528, 227] width 627 height 23
select select "7e69a0cc-1ed4-49c0-87fa-8a0d7a2511ee"
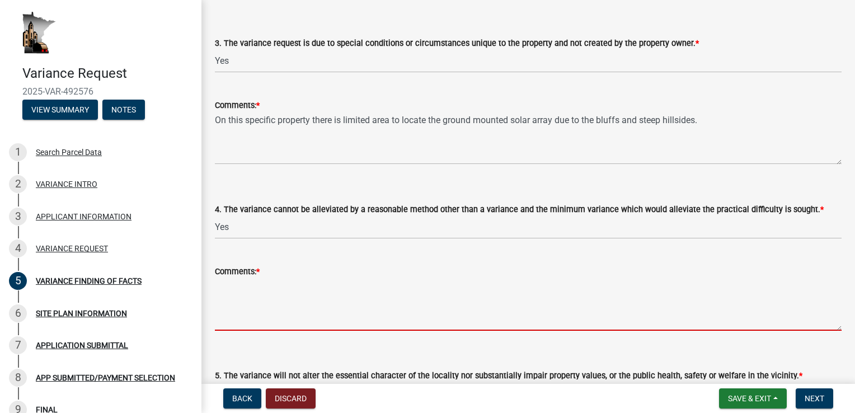
click at [311, 293] on textarea "Comments: *" at bounding box center [528, 304] width 627 height 53
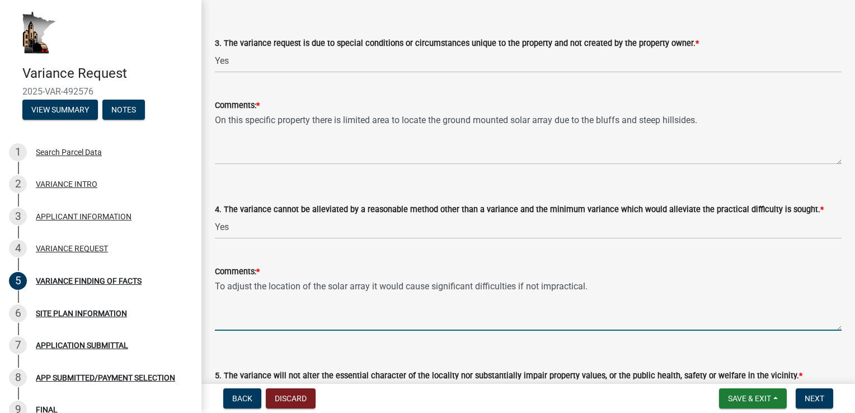
type textarea "To adjust the location of the solar array it would cause significant difficulti…"
click at [475, 252] on div "Comments: * To adjust the location of the solar array it would cause significan…" at bounding box center [528, 290] width 627 height 82
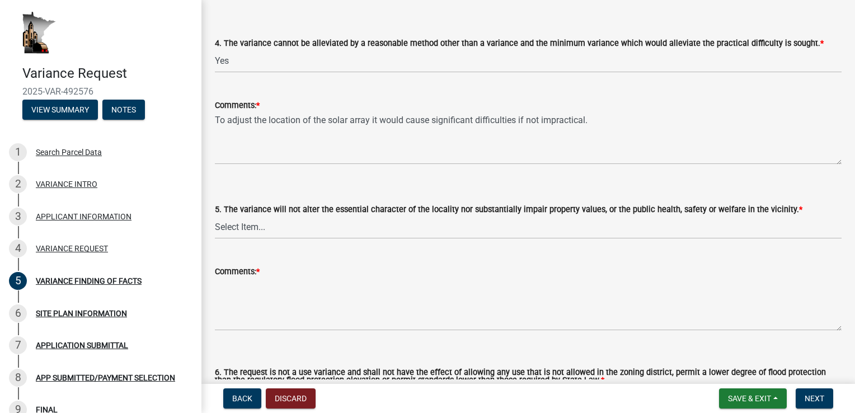
scroll to position [672, 0]
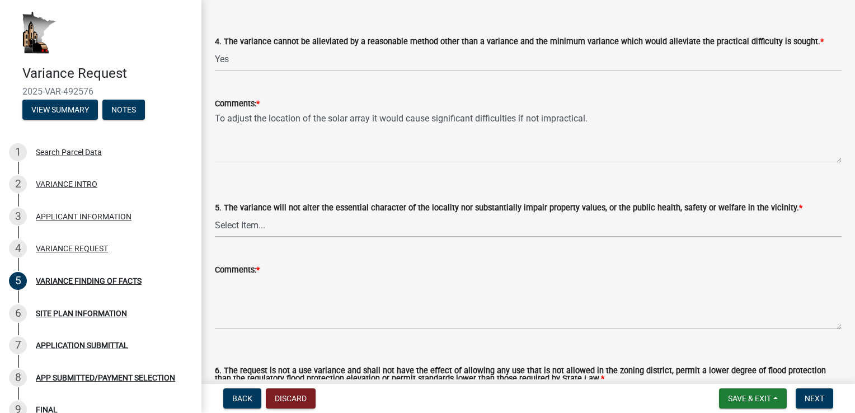
drag, startPoint x: 463, startPoint y: 223, endPoint x: 450, endPoint y: 228, distance: 14.0
click at [462, 223] on select "Select Item... Yes No" at bounding box center [528, 225] width 627 height 23
click at [215, 214] on select "Select Item... Yes No" at bounding box center [528, 225] width 627 height 23
select select "104dc2c3-fb18-403f-90ac-5564d5e92e11"
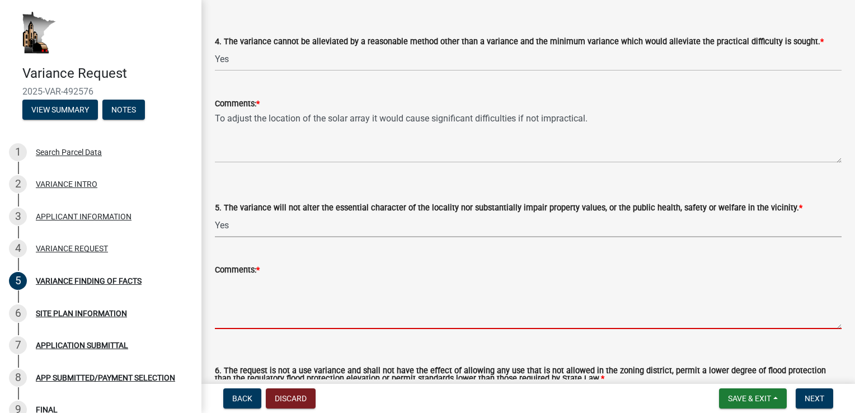
click at [255, 287] on textarea "Comments: *" at bounding box center [528, 302] width 627 height 53
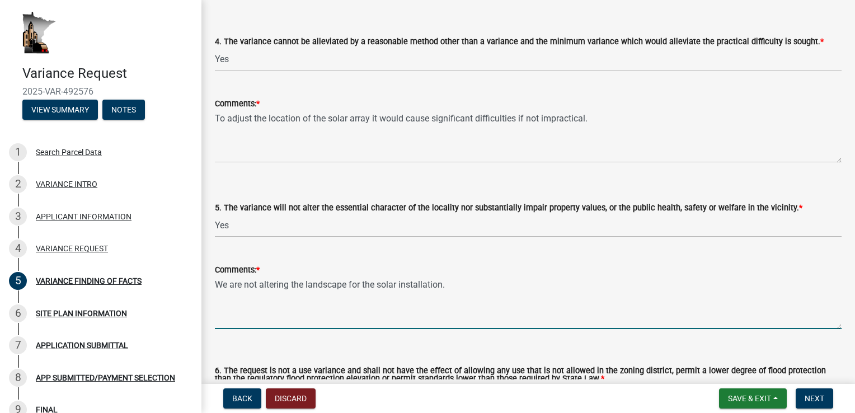
type textarea "We are not altering the landscape for the solar installation."
click at [534, 245] on wm-data-entity-input "5. The variance will not alter the essential character of the locality nor subs…" at bounding box center [528, 210] width 627 height 76
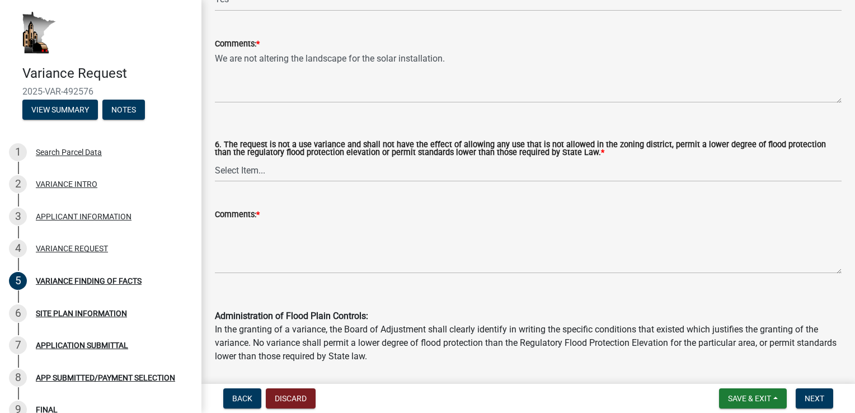
scroll to position [896, 0]
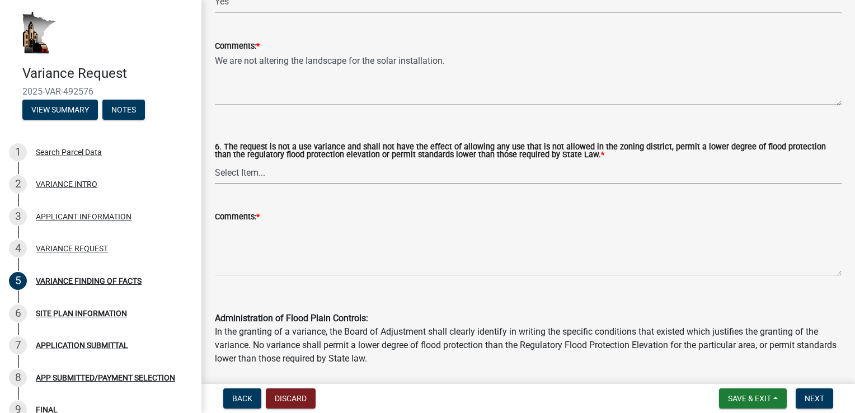
click at [325, 179] on select "Select Item... Yes No" at bounding box center [528, 172] width 627 height 23
click at [215, 162] on select "Select Item... Yes No" at bounding box center [528, 172] width 627 height 23
select select "a413aa95-8491-4462-9f66-41dd1c3ff77c"
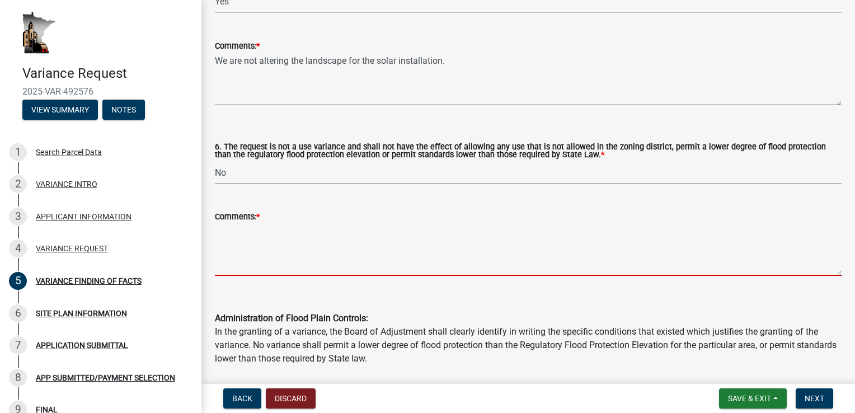
click at [306, 225] on textarea "Comments: *" at bounding box center [528, 249] width 627 height 53
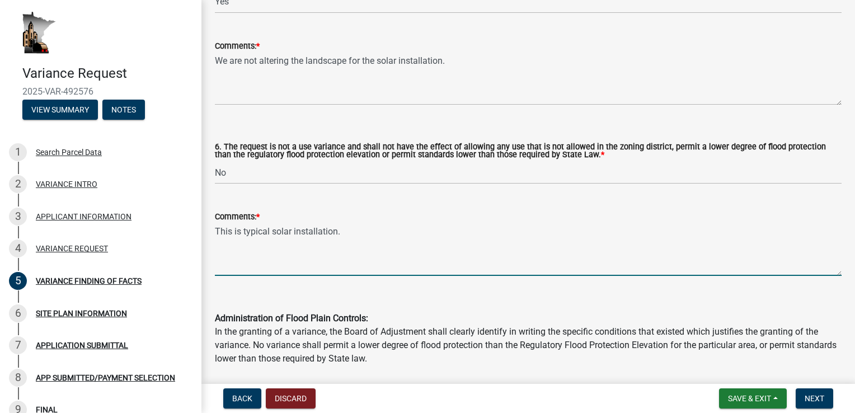
type textarea "This is typical solar installation."
click at [392, 185] on wm-data-entity-input "6. The request is not a use variance and shall not have the effect of allowing …" at bounding box center [528, 154] width 627 height 80
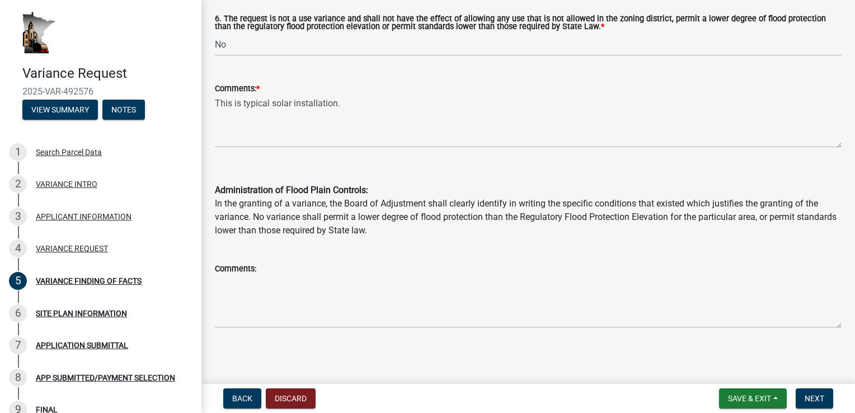
scroll to position [1025, 0]
click at [210, 312] on div "Comments:" at bounding box center [529, 286] width 644 height 82
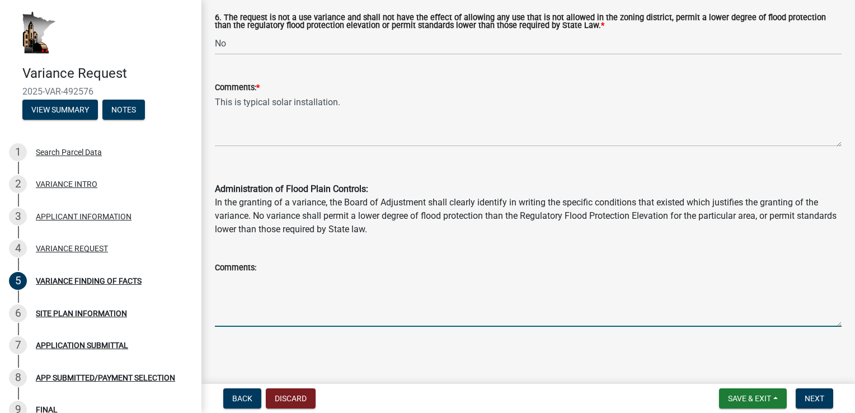
click at [256, 291] on textarea "Comments:" at bounding box center [528, 300] width 627 height 53
click at [806, 393] on button "Next" at bounding box center [815, 398] width 38 height 20
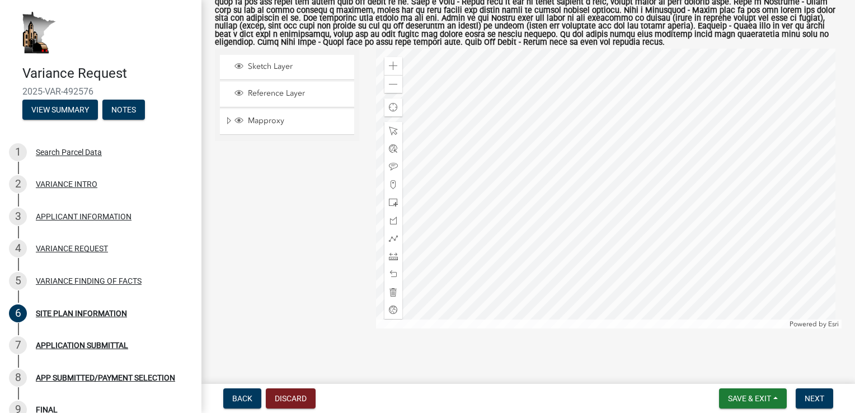
scroll to position [223, 0]
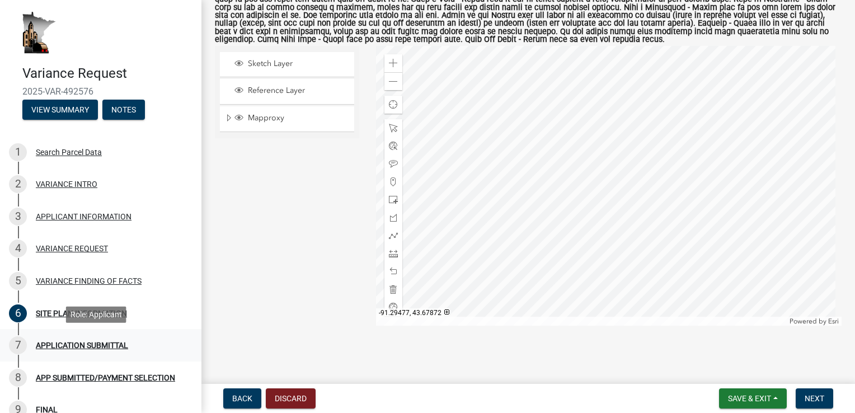
click at [81, 344] on div "APPLICATION SUBMITTAL" at bounding box center [82, 345] width 92 height 8
click at [823, 395] on span "Next" at bounding box center [815, 398] width 20 height 9
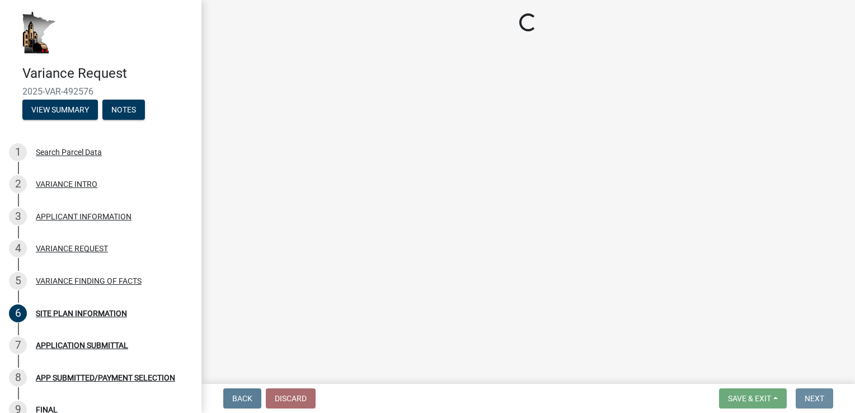
scroll to position [0, 0]
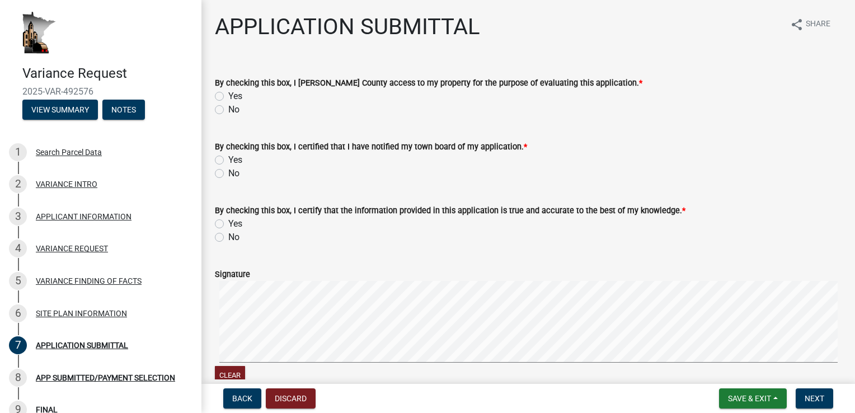
click at [228, 95] on label "Yes" at bounding box center [235, 96] width 14 height 13
click at [228, 95] on input "Yes" at bounding box center [231, 93] width 7 height 7
radio input "true"
click at [228, 158] on label "Yes" at bounding box center [235, 159] width 14 height 13
click at [228, 158] on input "Yes" at bounding box center [231, 156] width 7 height 7
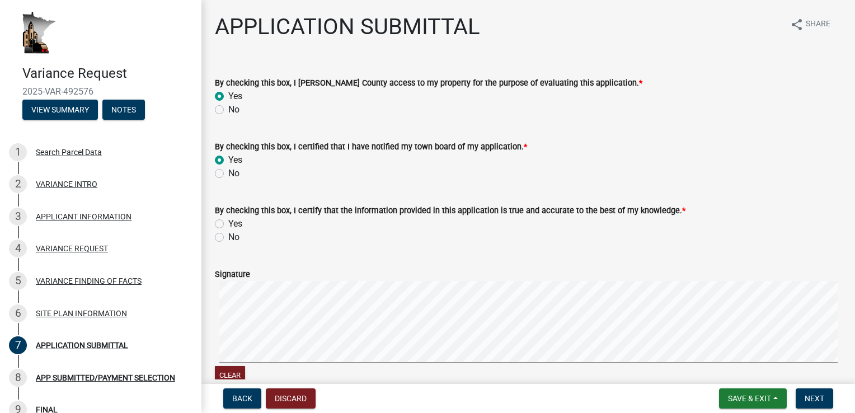
radio input "true"
click at [228, 223] on label "Yes" at bounding box center [235, 223] width 14 height 13
click at [228, 223] on input "Yes" at bounding box center [231, 220] width 7 height 7
radio input "true"
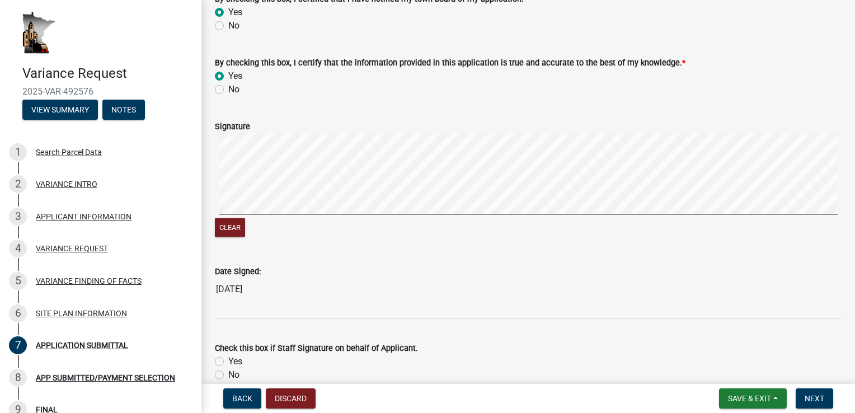
scroll to position [168, 0]
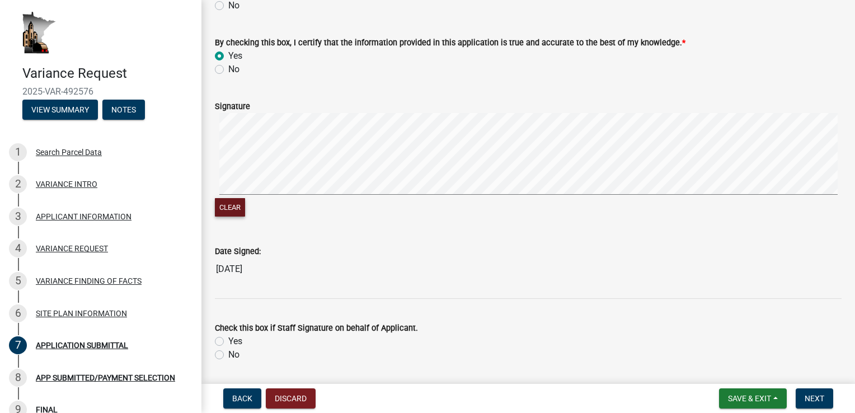
click at [238, 205] on button "Clear" at bounding box center [230, 207] width 30 height 18
drag, startPoint x: 218, startPoint y: 341, endPoint x: 306, endPoint y: 332, distance: 88.3
click at [228, 341] on label "Yes" at bounding box center [235, 341] width 14 height 13
click at [228, 341] on input "Yes" at bounding box center [231, 338] width 7 height 7
radio input "true"
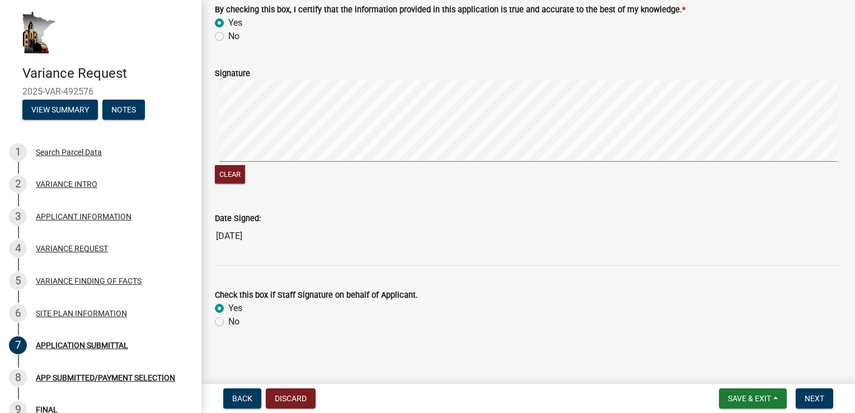
scroll to position [203, 0]
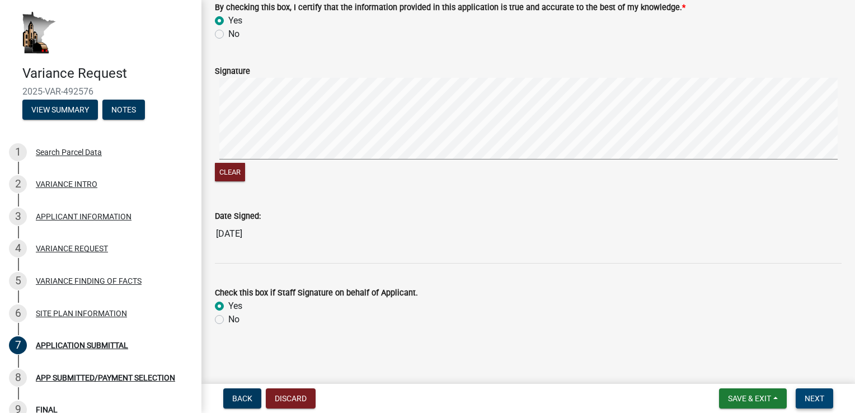
click at [809, 400] on span "Next" at bounding box center [815, 398] width 20 height 9
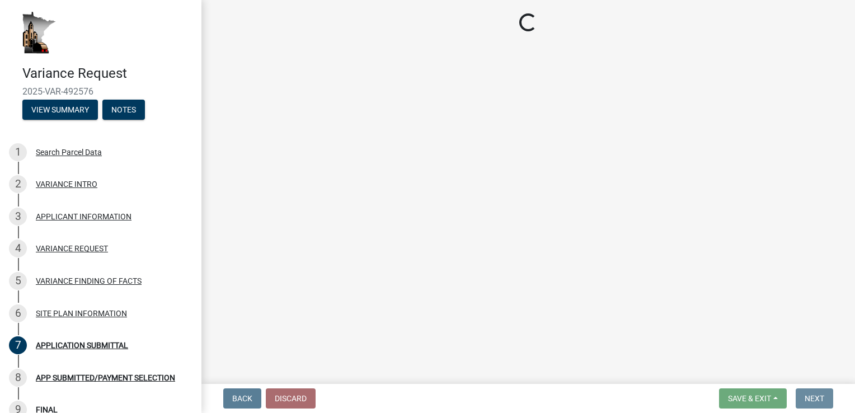
scroll to position [0, 0]
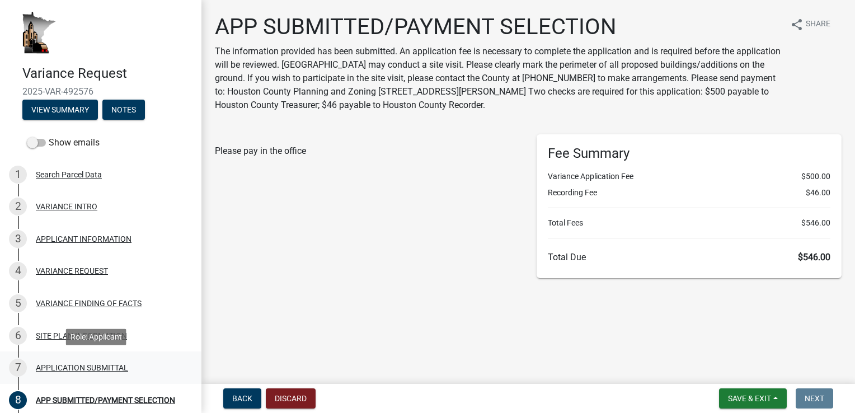
click at [71, 367] on div "APPLICATION SUBMITTAL" at bounding box center [82, 368] width 92 height 8
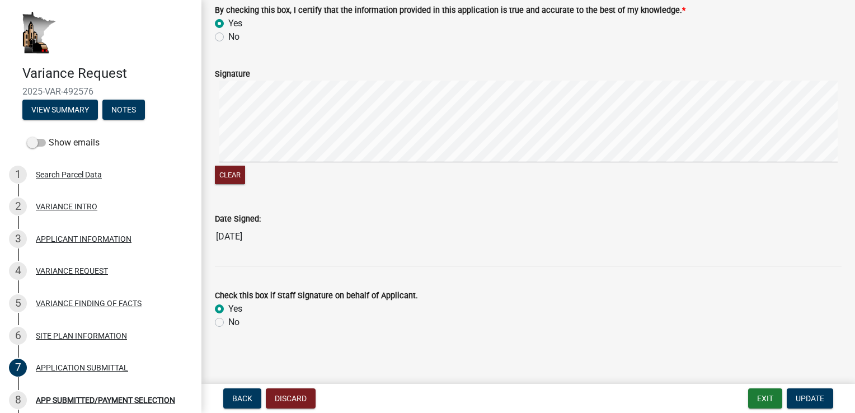
scroll to position [203, 0]
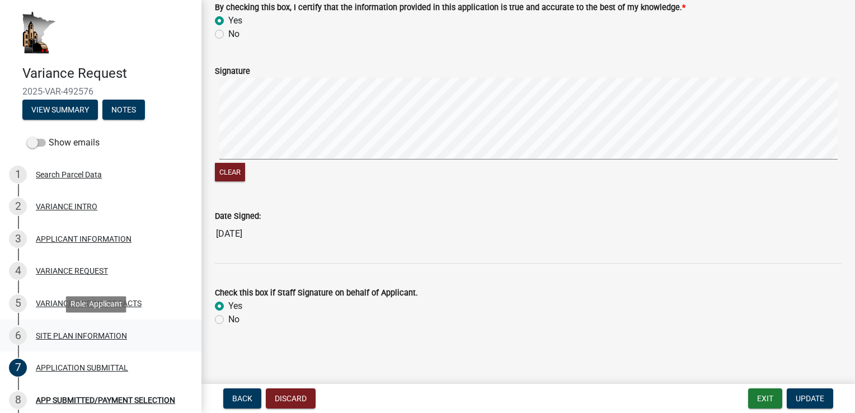
click at [58, 334] on div "SITE PLAN INFORMATION" at bounding box center [81, 336] width 91 height 8
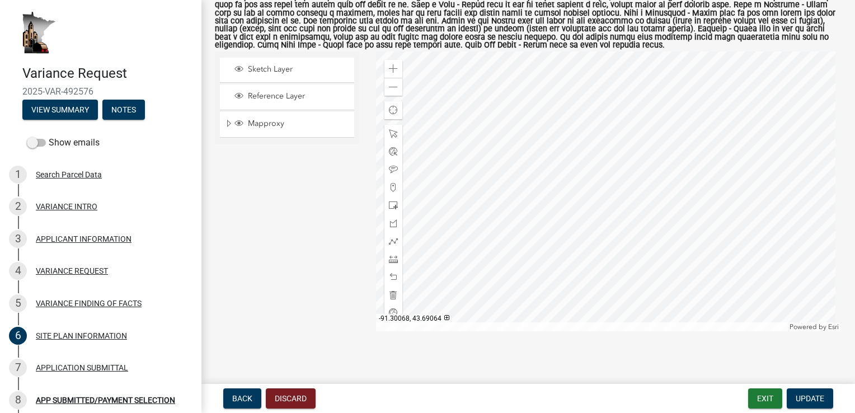
scroll to position [223, 0]
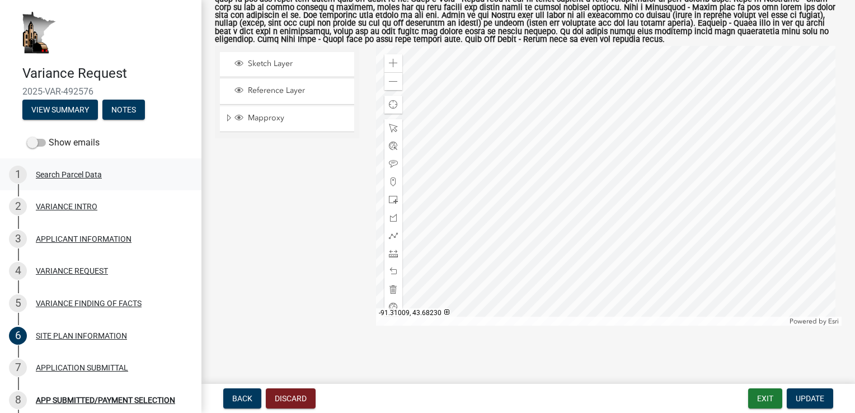
click at [73, 171] on div "Search Parcel Data" at bounding box center [69, 175] width 66 height 8
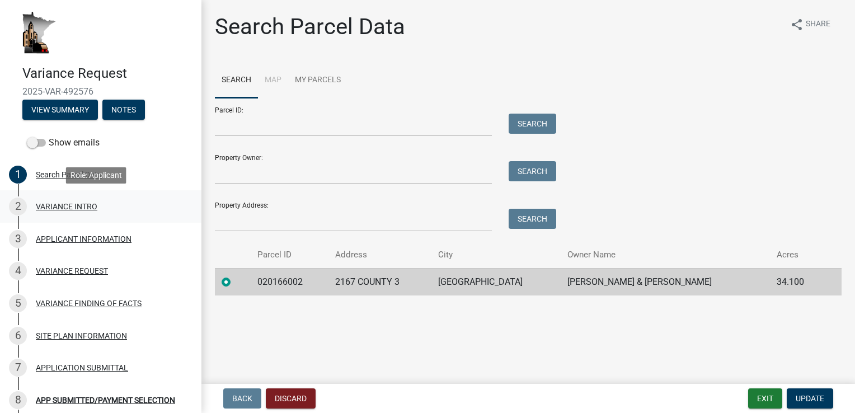
click at [44, 207] on div "VARIANCE INTRO" at bounding box center [67, 207] width 62 height 8
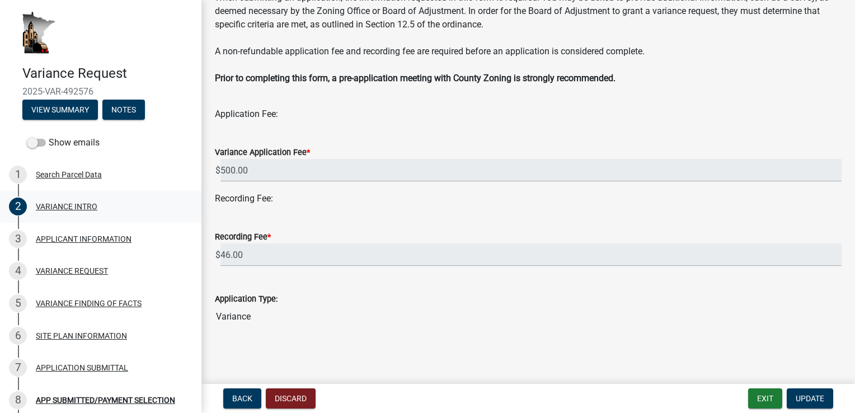
scroll to position [114, 0]
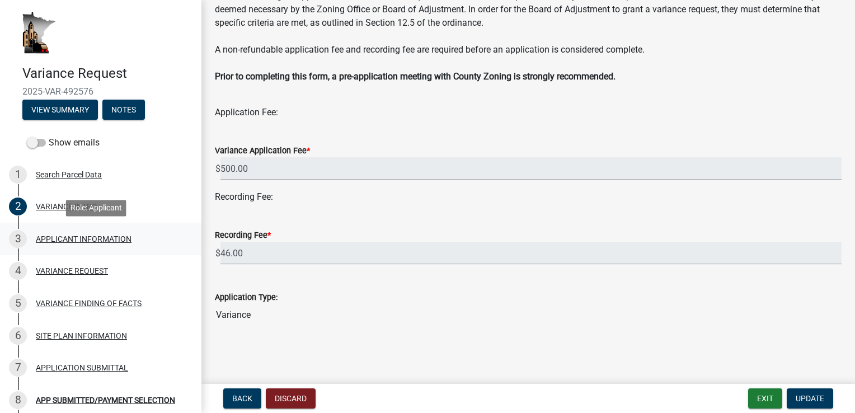
click at [63, 244] on div "3 APPLICANT INFORMATION" at bounding box center [96, 239] width 175 height 18
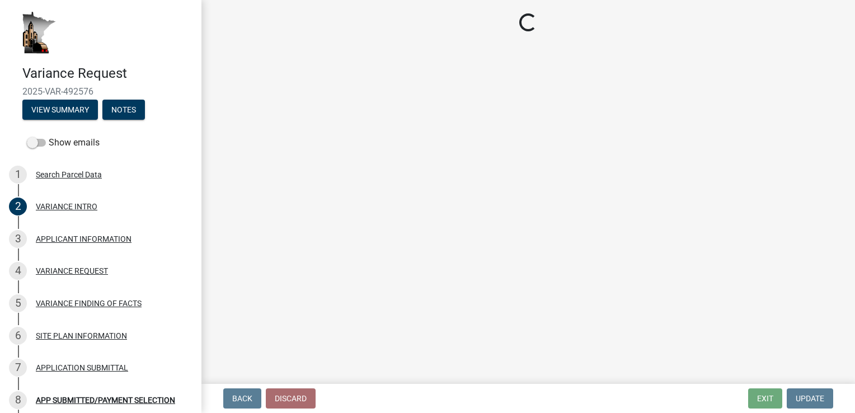
select select "74fadf94-a0d3-49f1-8630-1325ab1771d6"
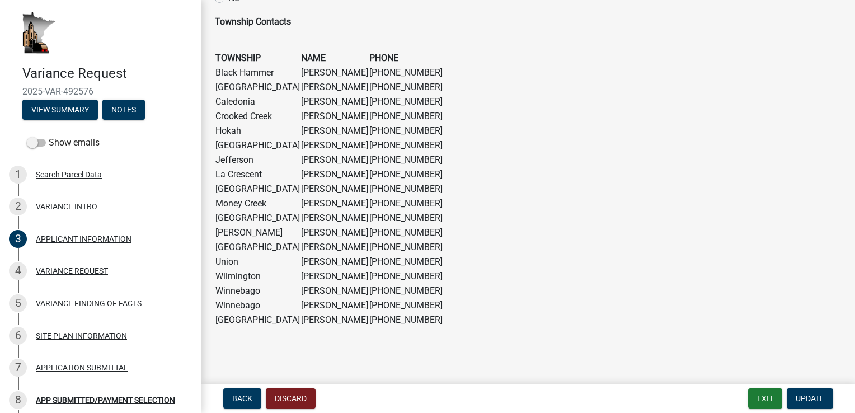
scroll to position [790, 0]
click at [56, 274] on div "VARIANCE REQUEST" at bounding box center [72, 271] width 72 height 8
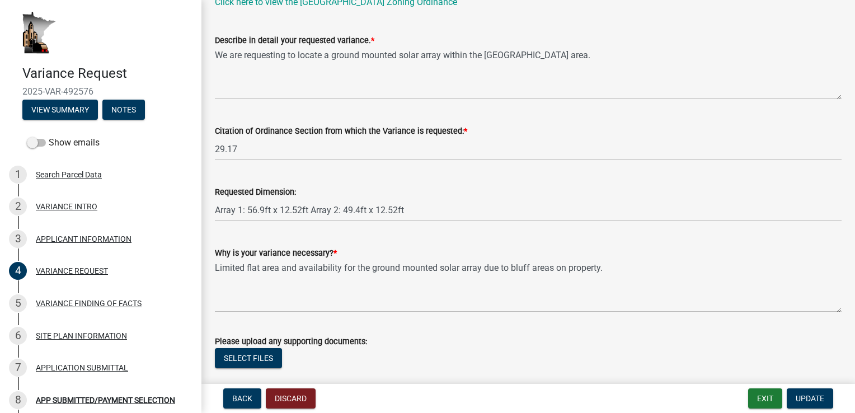
scroll to position [134, 0]
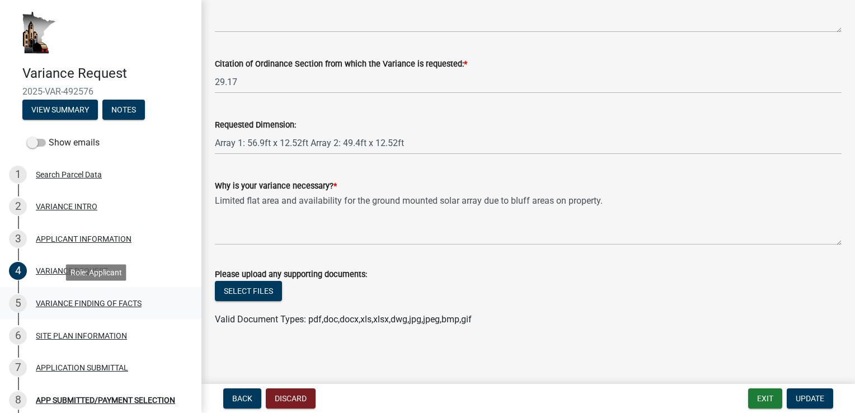
click at [84, 302] on div "VARIANCE FINDING OF FACTS" at bounding box center [89, 303] width 106 height 8
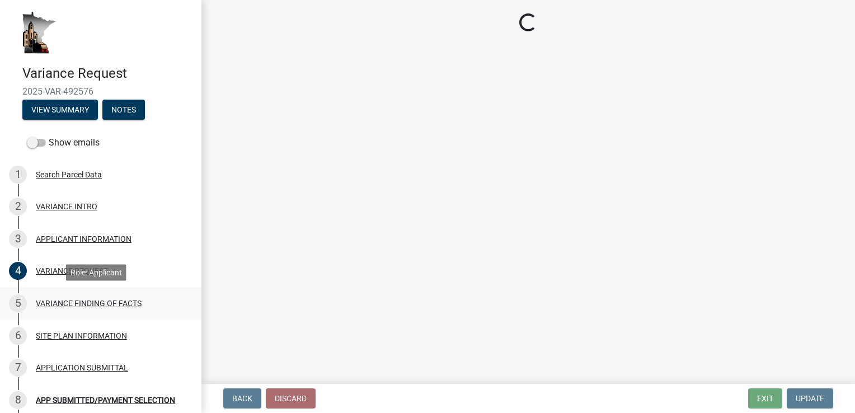
select select "e7339e75-e3d8-4c05-91a7-bbd42707347d"
select select "635aecb9-93f4-4782-a4af-22c7a8086bbc"
select select "aaa485d0-d801-4d37-bb7e-2a92079090af"
select select "7e69a0cc-1ed4-49c0-87fa-8a0d7a2511ee"
select select "104dc2c3-fb18-403f-90ac-5564d5e92e11"
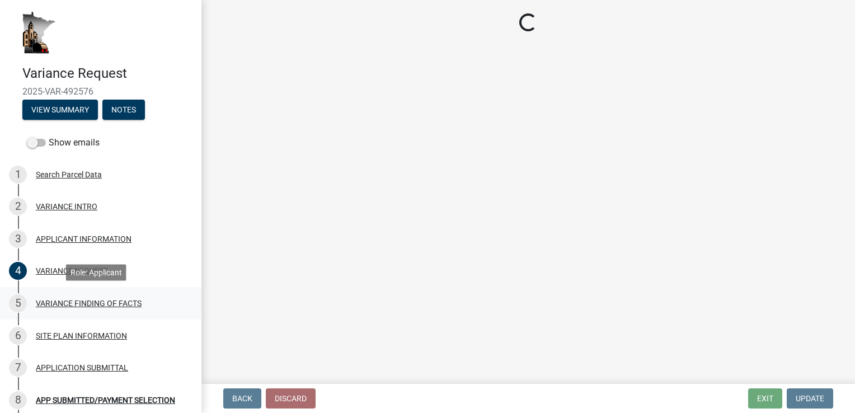
select select "a413aa95-8491-4462-9f66-41dd1c3ff77c"
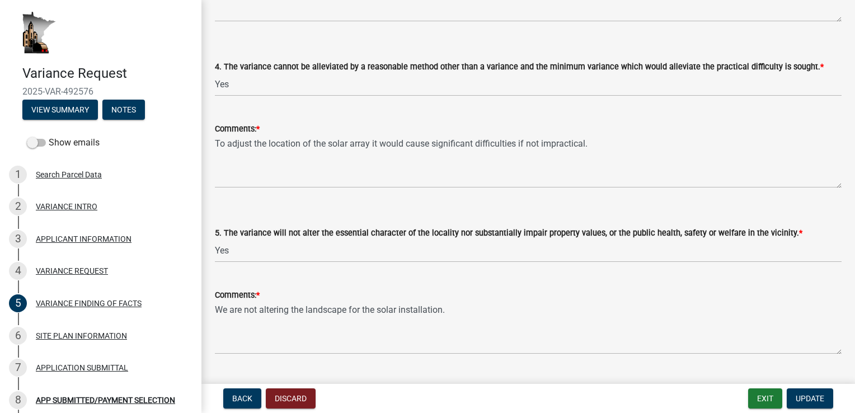
scroll to position [578, 0]
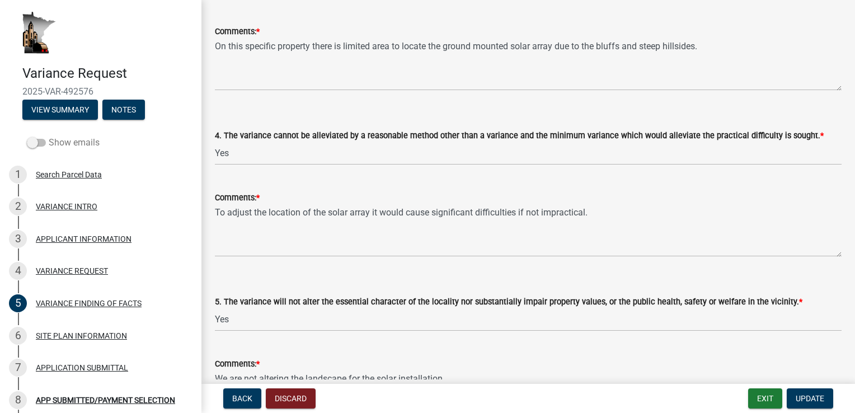
click at [32, 140] on span at bounding box center [36, 143] width 19 height 8
click at [49, 136] on input "Show emails" at bounding box center [49, 136] width 0 height 0
click at [43, 144] on span at bounding box center [36, 143] width 19 height 8
click at [49, 136] on input "Show emails" at bounding box center [49, 136] width 0 height 0
click at [43, 144] on span at bounding box center [36, 143] width 19 height 8
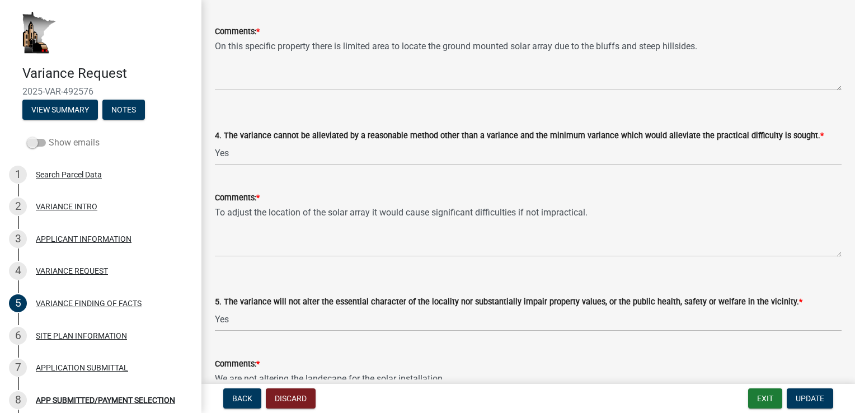
click at [49, 136] on input "Show emails" at bounding box center [49, 136] width 0 height 0
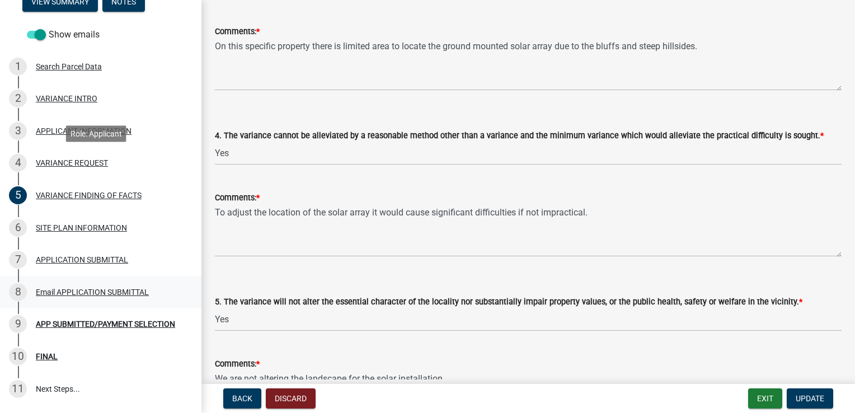
scroll to position [112, 0]
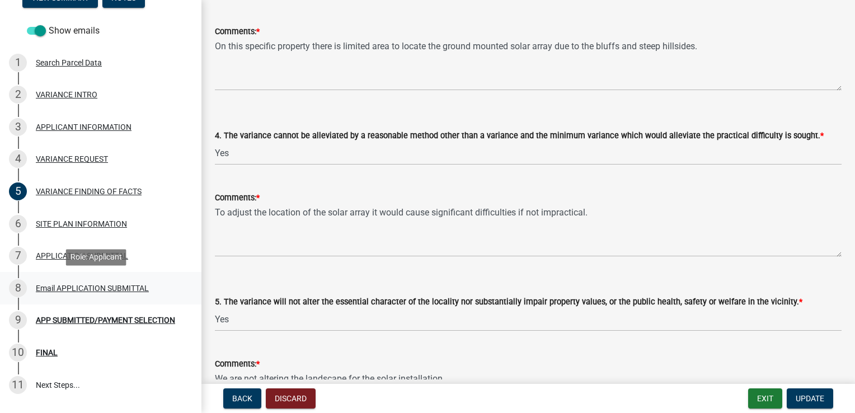
click at [93, 285] on div "Email APPLICATION SUBMITTAL" at bounding box center [92, 288] width 113 height 8
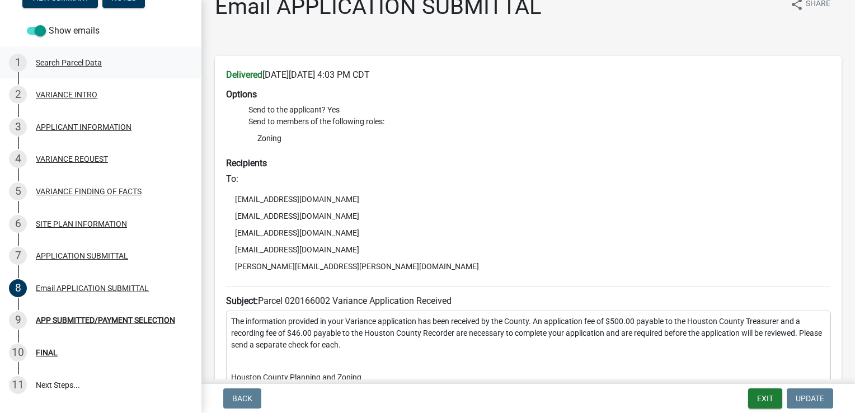
scroll to position [19, 0]
click at [43, 30] on span at bounding box center [36, 31] width 19 height 8
click at [49, 24] on input "Show emails" at bounding box center [49, 24] width 0 height 0
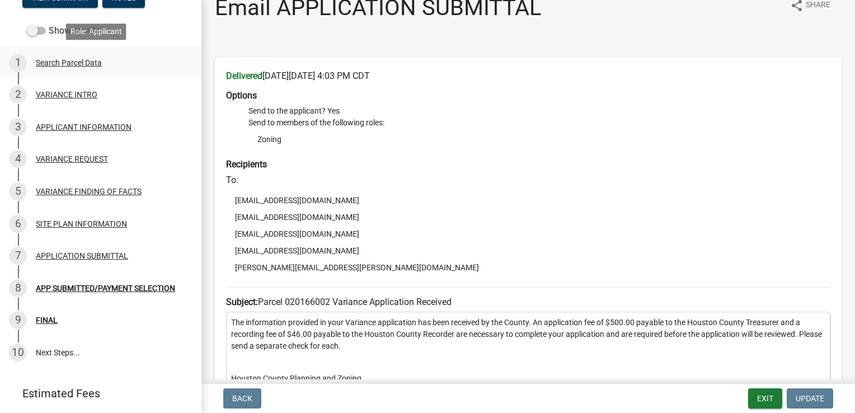
click at [74, 62] on div "Search Parcel Data" at bounding box center [69, 63] width 66 height 8
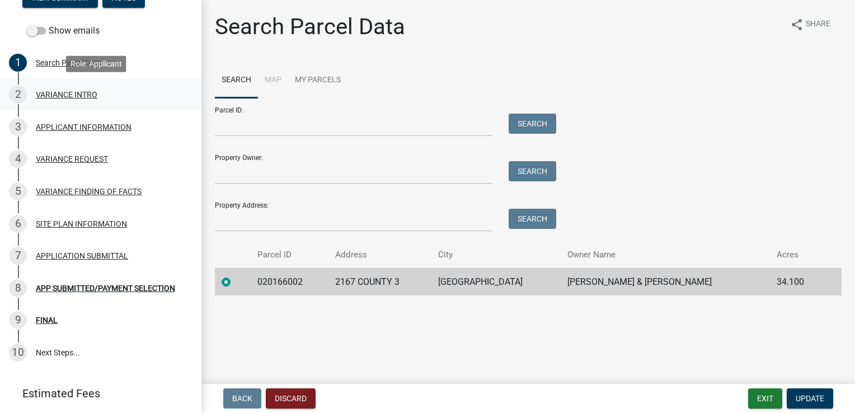
click at [87, 99] on div "VARIANCE INTRO" at bounding box center [67, 95] width 62 height 8
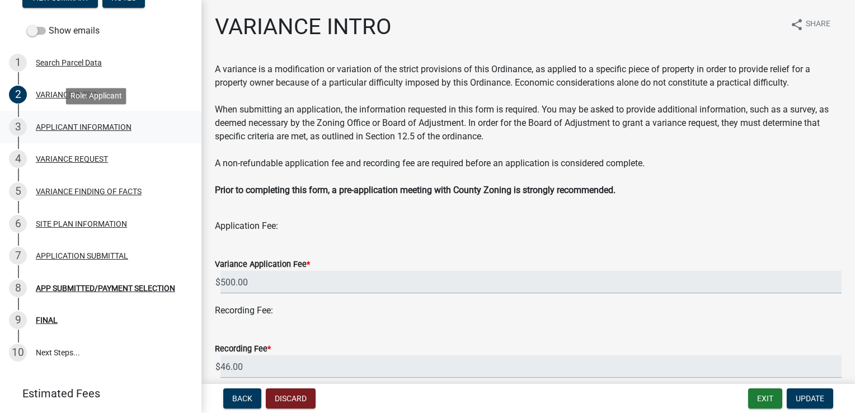
click at [91, 128] on div "APPLICANT INFORMATION" at bounding box center [84, 127] width 96 height 8
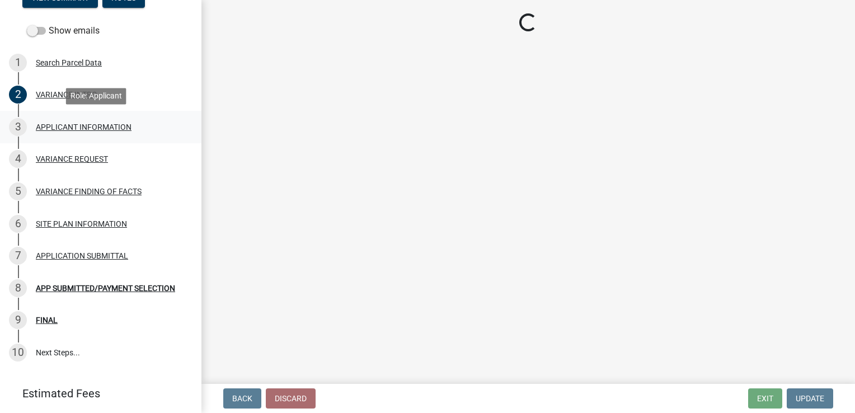
select select "74fadf94-a0d3-49f1-8630-1325ab1771d6"
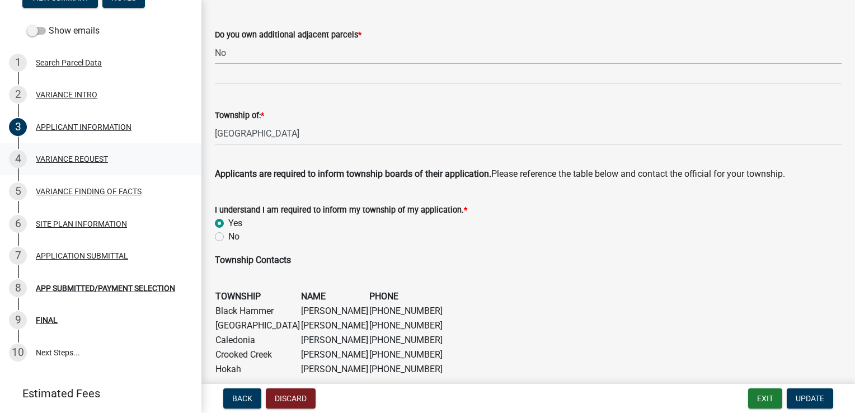
scroll to position [560, 0]
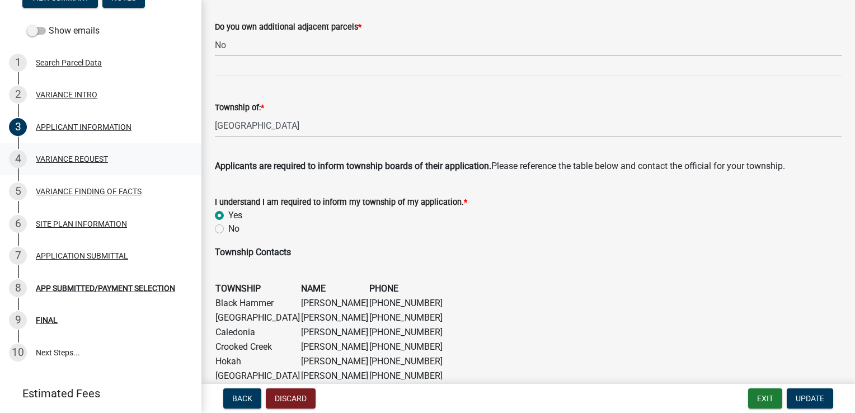
click at [71, 157] on div "VARIANCE REQUEST" at bounding box center [72, 159] width 72 height 8
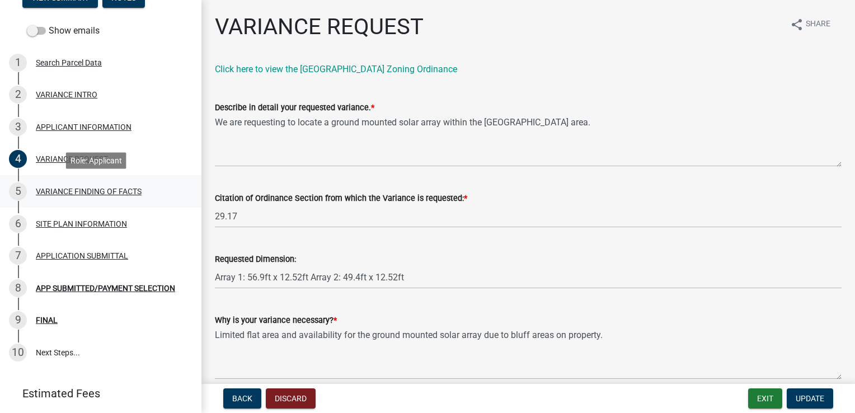
click at [94, 194] on div "VARIANCE FINDING OF FACTS" at bounding box center [89, 192] width 106 height 8
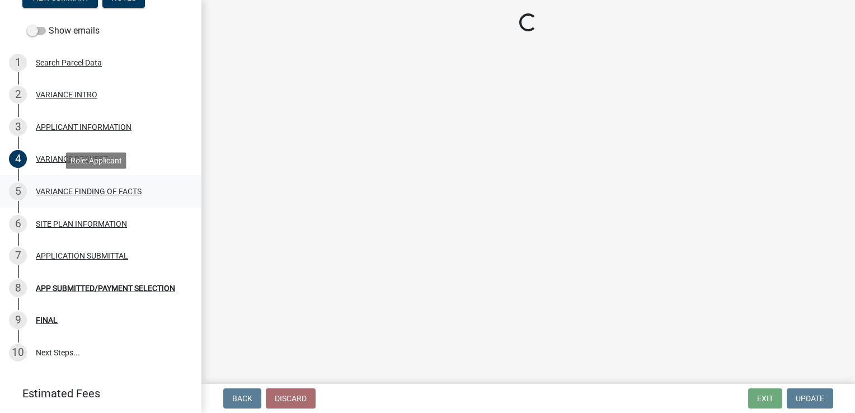
select select "e7339e75-e3d8-4c05-91a7-bbd42707347d"
select select "635aecb9-93f4-4782-a4af-22c7a8086bbc"
select select "aaa485d0-d801-4d37-bb7e-2a92079090af"
select select "7e69a0cc-1ed4-49c0-87fa-8a0d7a2511ee"
select select "104dc2c3-fb18-403f-90ac-5564d5e92e11"
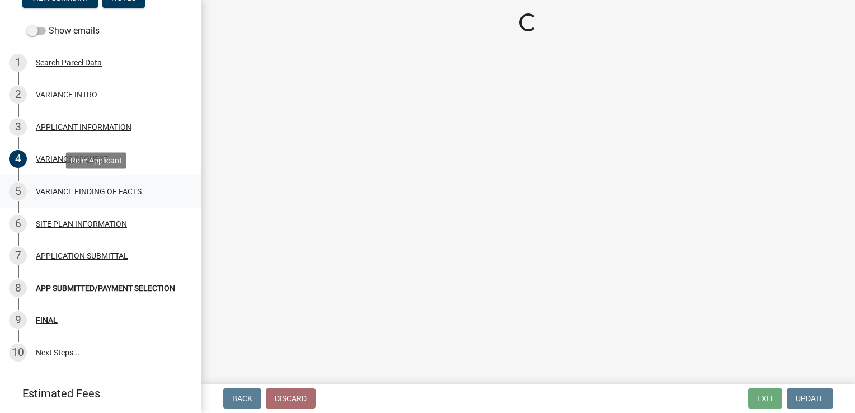
select select "a413aa95-8491-4462-9f66-41dd1c3ff77c"
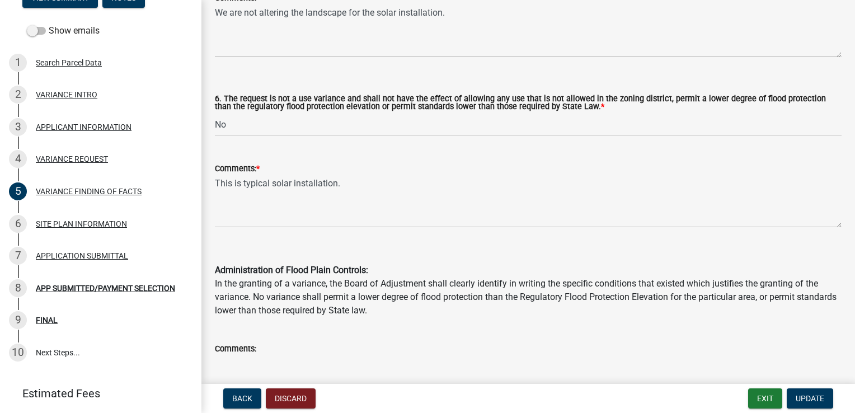
scroll to position [1025, 0]
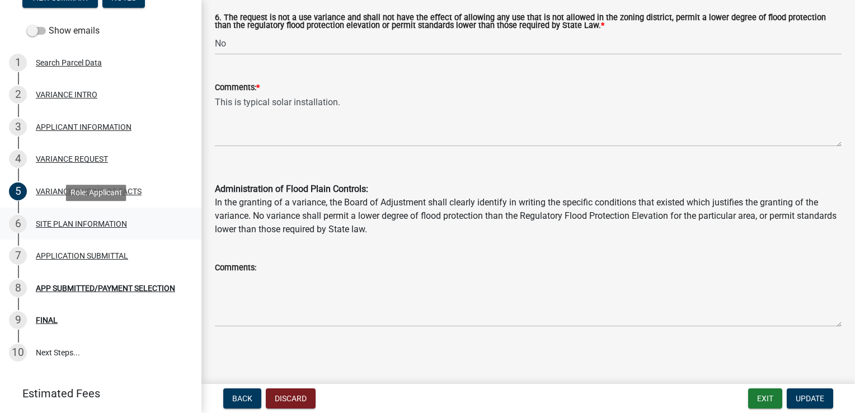
click at [86, 220] on div "SITE PLAN INFORMATION" at bounding box center [81, 224] width 91 height 8
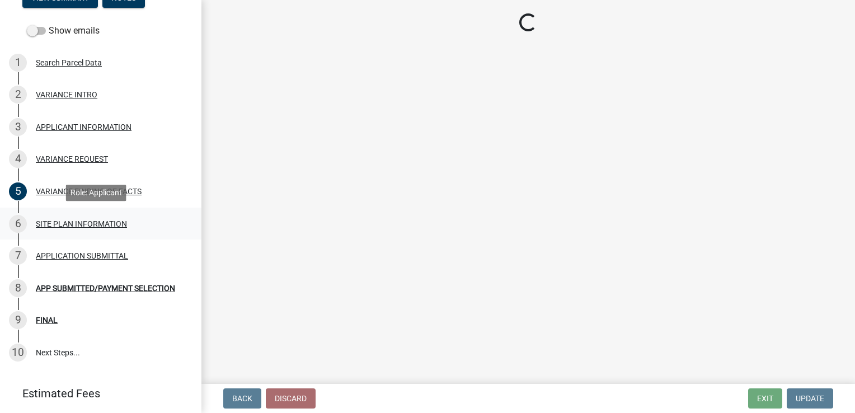
scroll to position [0, 0]
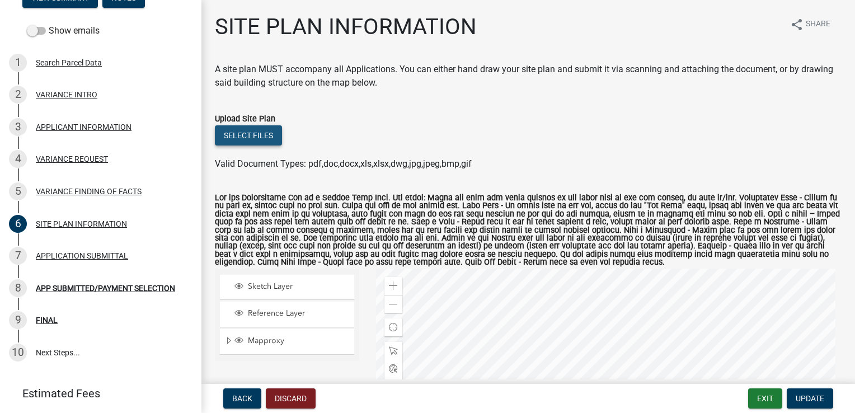
click at [280, 140] on button "Select files" at bounding box center [248, 135] width 67 height 20
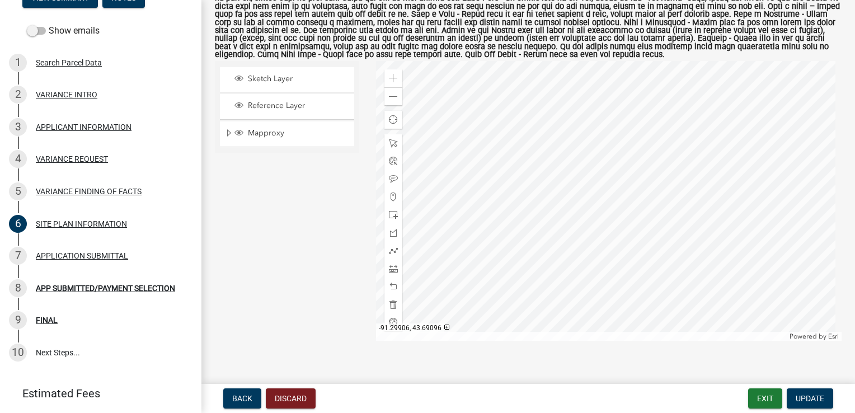
scroll to position [264, 0]
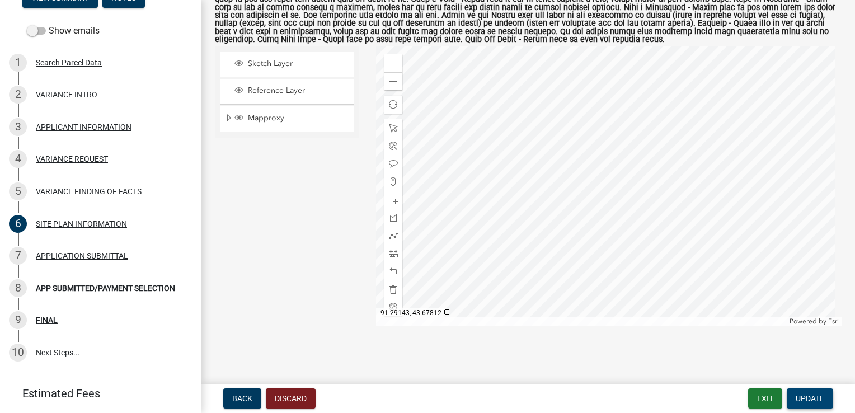
click at [805, 394] on span "Update" at bounding box center [810, 398] width 29 height 9
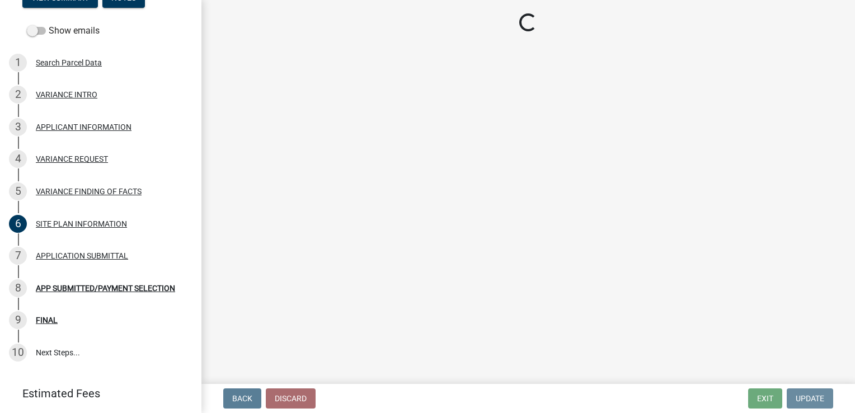
scroll to position [0, 0]
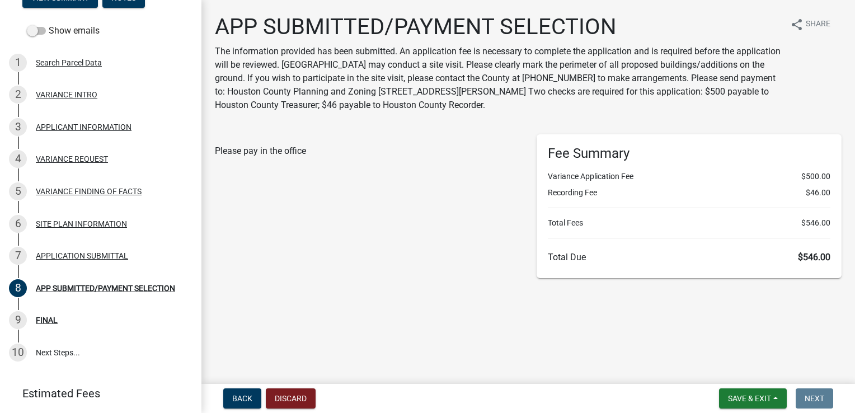
click at [714, 355] on main "APP SUBMITTED/PAYMENT SELECTION The information provided has been submitted. An…" at bounding box center [528, 189] width 654 height 379
click at [775, 401] on button "Save & Exit" at bounding box center [753, 398] width 68 height 20
click at [727, 344] on button "Save" at bounding box center [742, 342] width 90 height 27
click at [54, 321] on div "FINAL" at bounding box center [47, 320] width 22 height 8
click at [43, 321] on div "FINAL" at bounding box center [47, 320] width 22 height 8
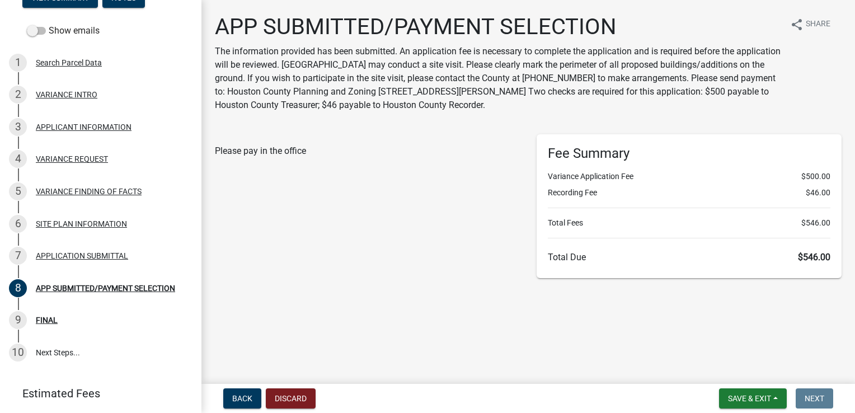
click at [372, 275] on div "Please pay in the office" at bounding box center [368, 206] width 322 height 144
click at [115, 377] on header "Estimated Fees" at bounding box center [100, 393] width 201 height 40
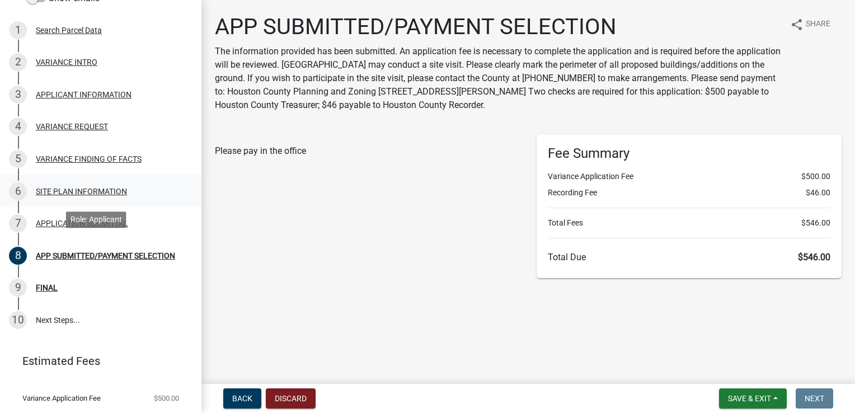
scroll to position [196, 0]
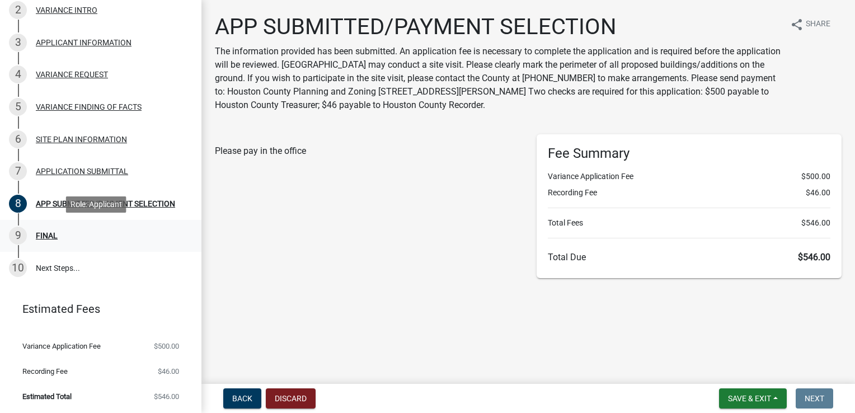
click at [50, 236] on div "FINAL" at bounding box center [47, 236] width 22 height 8
